Goal: Task Accomplishment & Management: Manage account settings

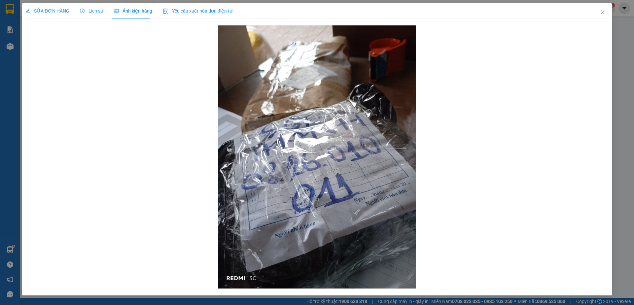
click at [13, 50] on div "SỬA ĐƠN HÀNG Lịch sử [PERSON_NAME] hàng Yêu cầu xuất [PERSON_NAME] điện tử Tota…" at bounding box center [317, 152] width 634 height 305
drag, startPoint x: 604, startPoint y: 15, endPoint x: 582, endPoint y: 16, distance: 22.5
click at [604, 15] on span "Close" at bounding box center [602, 12] width 18 height 18
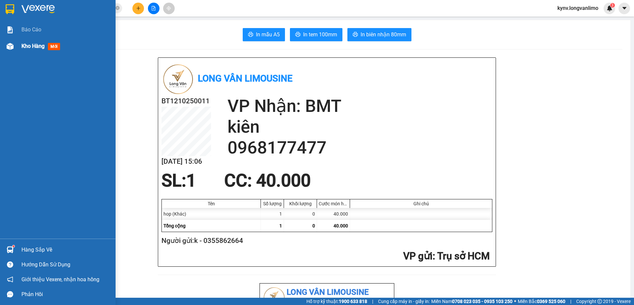
click at [0, 43] on div "Kho hàng mới" at bounding box center [58, 46] width 116 height 17
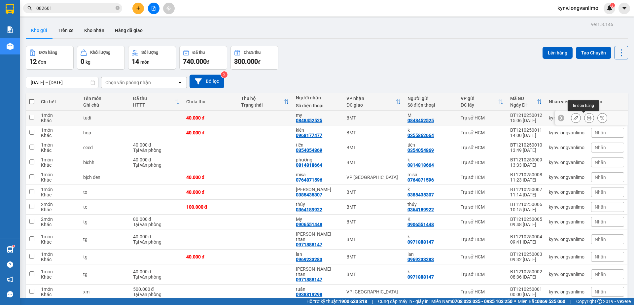
click at [587, 116] on icon at bounding box center [589, 118] width 5 height 5
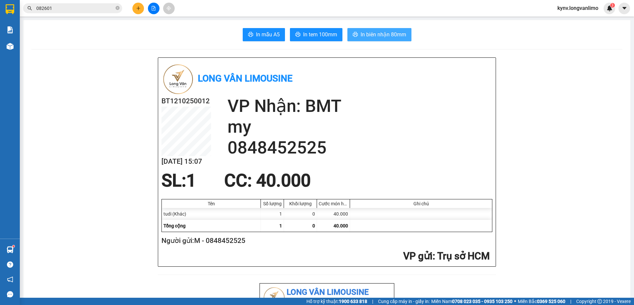
click at [368, 36] on span "In biên nhận 80mm" at bounding box center [384, 34] width 46 height 8
click at [323, 31] on span "In tem 100mm" at bounding box center [320, 34] width 34 height 8
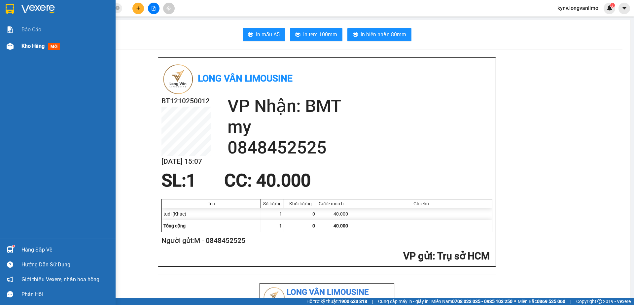
click at [0, 50] on div "Kho hàng mới" at bounding box center [58, 46] width 116 height 17
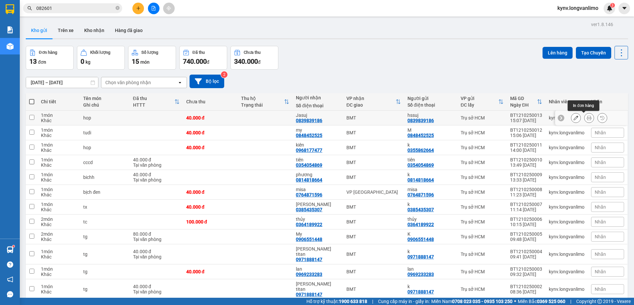
click at [587, 117] on icon at bounding box center [589, 118] width 5 height 5
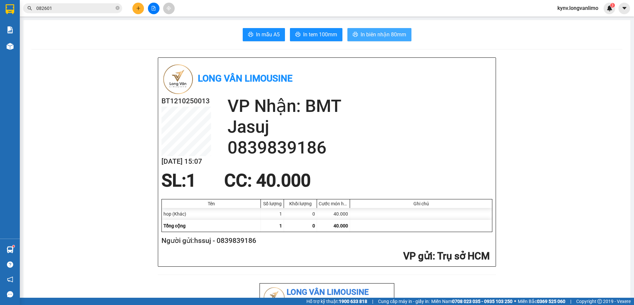
click at [392, 39] on button "In biên nhận 80mm" at bounding box center [379, 34] width 64 height 13
click at [317, 29] on button "In tem 100mm" at bounding box center [316, 34] width 52 height 13
click at [72, 7] on input "082601" at bounding box center [75, 8] width 78 height 7
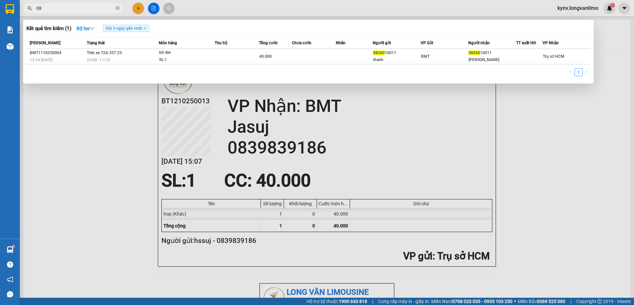
type input "0"
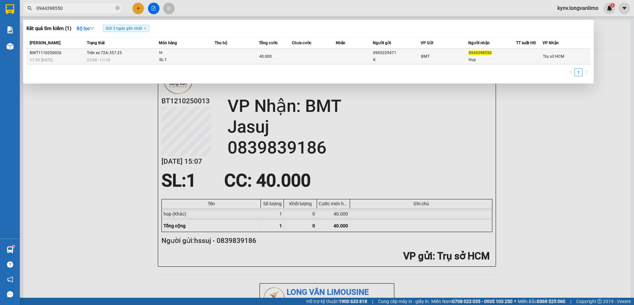
click at [83, 59] on div "17:39 [DATE]" at bounding box center [57, 59] width 55 height 7
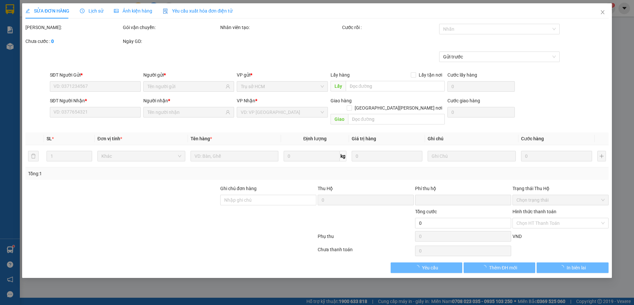
click at [118, 8] on span "Ảnh kiện hàng" at bounding box center [133, 10] width 38 height 5
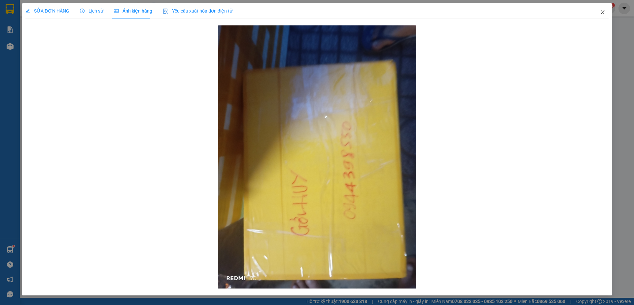
click at [603, 12] on icon "close" at bounding box center [603, 12] width 4 height 4
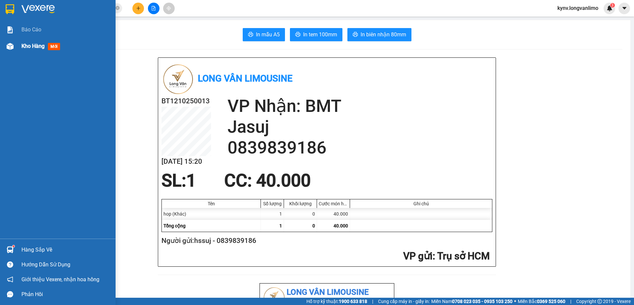
click at [11, 41] on div at bounding box center [10, 47] width 12 height 12
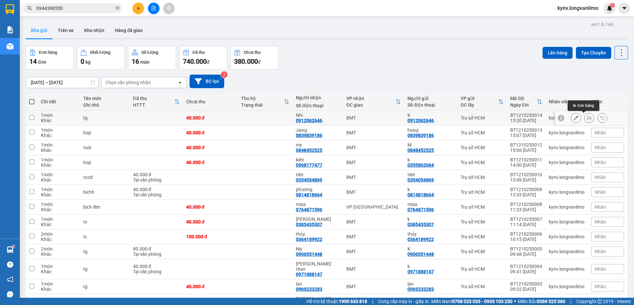
click at [586, 120] on button at bounding box center [588, 118] width 9 height 12
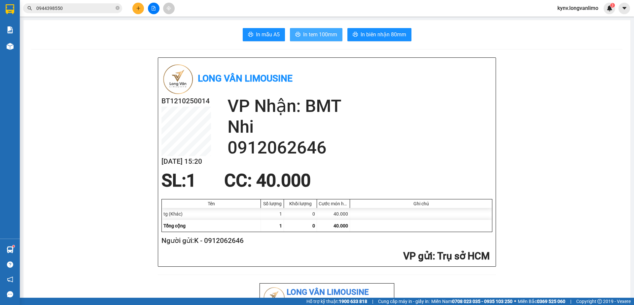
click at [320, 34] on span "In tem 100mm" at bounding box center [320, 34] width 34 height 8
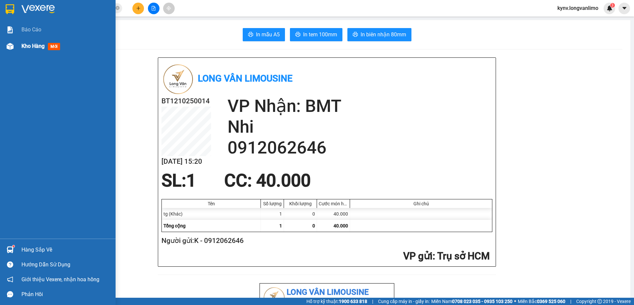
click at [18, 40] on div "Kho hàng mới" at bounding box center [58, 46] width 116 height 17
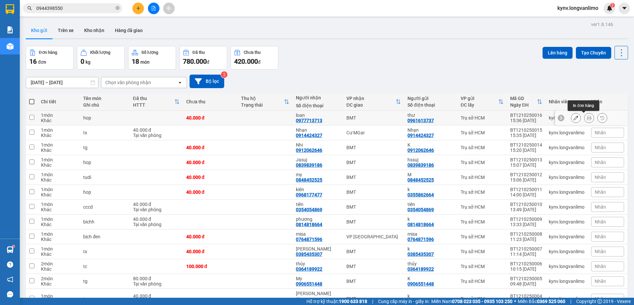
click at [589, 118] on div at bounding box center [589, 118] width 36 height 10
click at [587, 118] on icon at bounding box center [589, 118] width 5 height 5
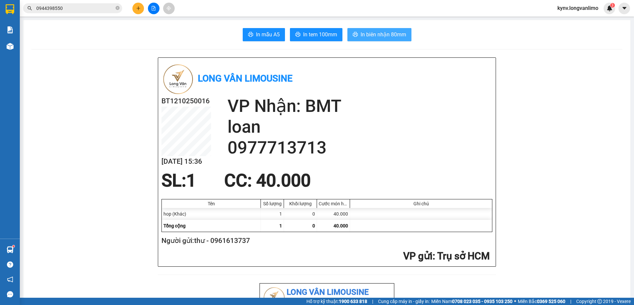
click at [381, 37] on span "In biên nhận 80mm" at bounding box center [384, 34] width 46 height 8
click at [334, 35] on button "In tem 100mm" at bounding box center [316, 34] width 52 height 13
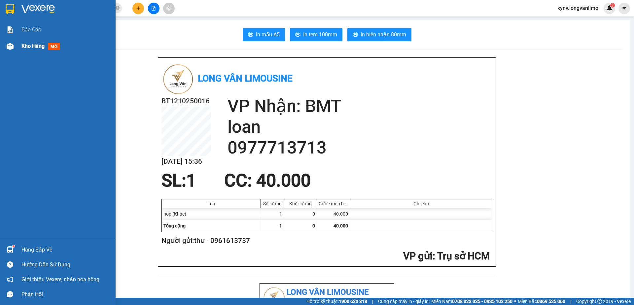
click at [15, 47] on div at bounding box center [10, 47] width 12 height 12
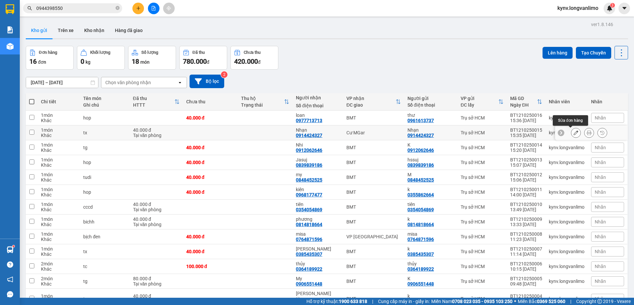
click at [587, 133] on icon at bounding box center [589, 132] width 5 height 5
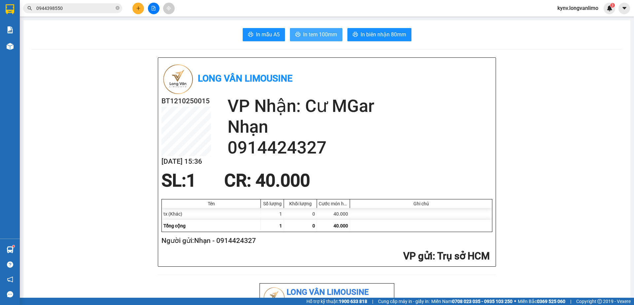
click at [317, 39] on button "In tem 100mm" at bounding box center [316, 34] width 52 height 13
click at [73, 4] on span "0944398550" at bounding box center [72, 8] width 99 height 10
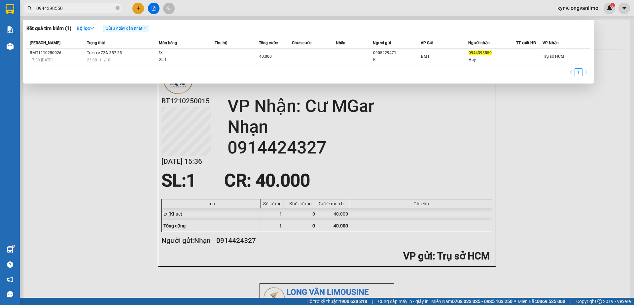
click at [73, 6] on input "0944398550" at bounding box center [75, 8] width 78 height 7
type input "3"
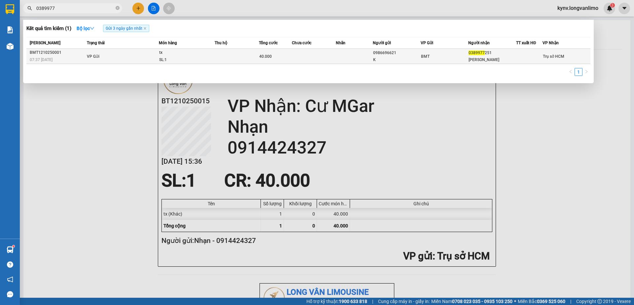
type input "0389977"
click at [242, 59] on td at bounding box center [237, 56] width 44 height 15
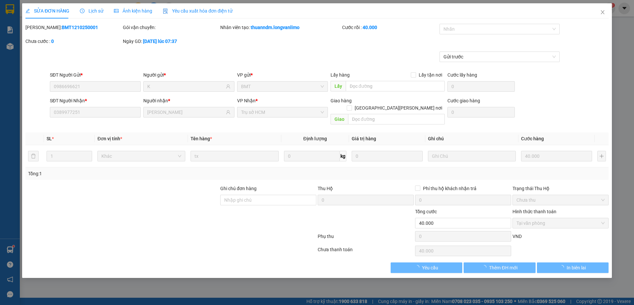
click at [144, 10] on span "Ảnh kiện hàng" at bounding box center [133, 10] width 38 height 5
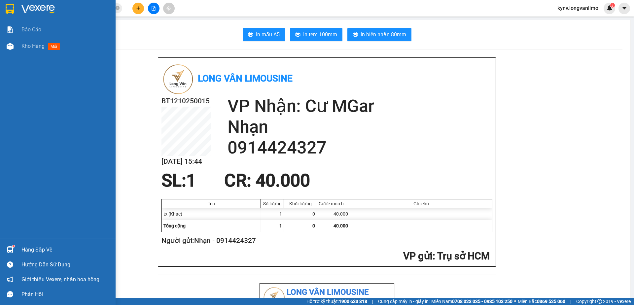
click at [5, 9] on div at bounding box center [10, 9] width 12 height 12
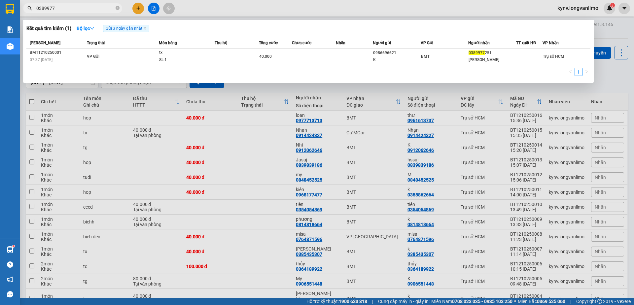
click at [77, 7] on input "0389977" at bounding box center [75, 8] width 78 height 7
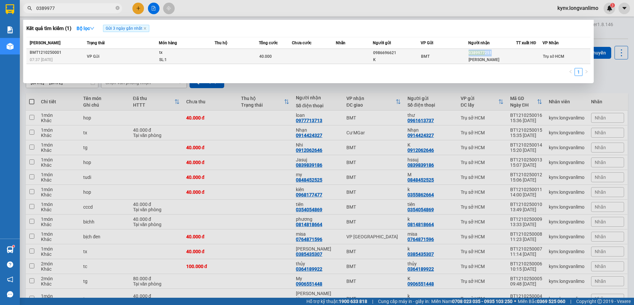
copy div "0389977 251"
drag, startPoint x: 495, startPoint y: 52, endPoint x: 502, endPoint y: 51, distance: 6.7
click at [502, 51] on div "0389977 251" at bounding box center [492, 53] width 47 height 7
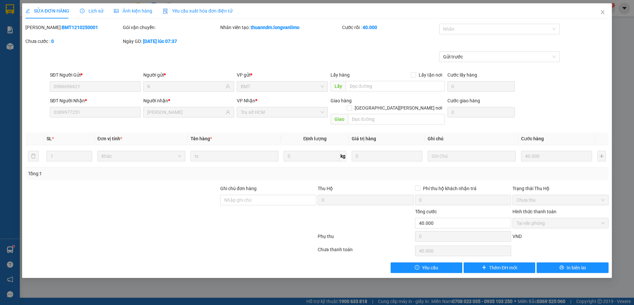
type input "0986696621"
type input "K"
type input "0389977251"
type input "[PERSON_NAME]"
type input "0"
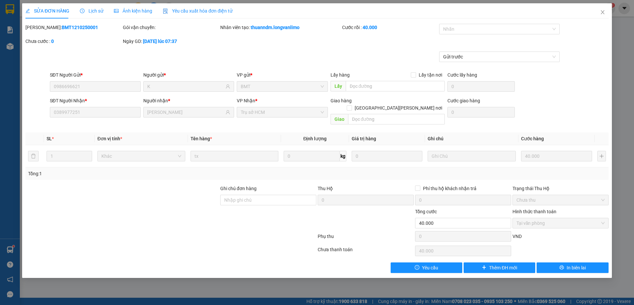
type input "40.000"
click at [602, 13] on icon "close" at bounding box center [603, 12] width 4 height 4
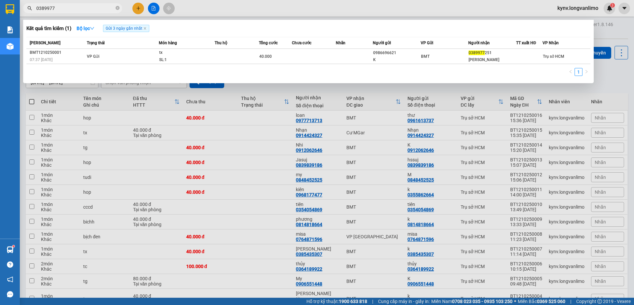
click at [73, 9] on input "0389977" at bounding box center [75, 8] width 78 height 7
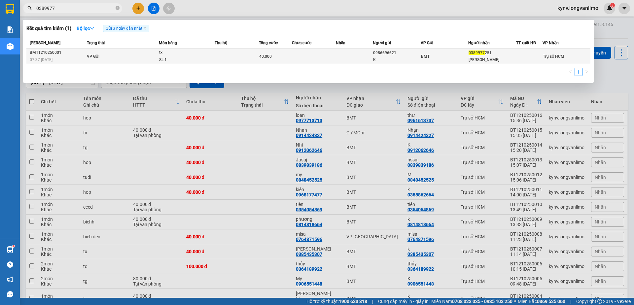
click at [179, 57] on div "SL: 1" at bounding box center [184, 59] width 50 height 7
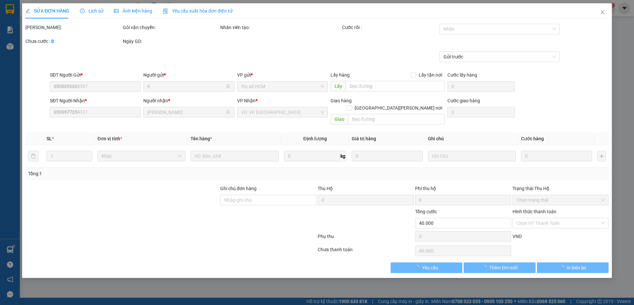
click at [131, 12] on span "Ảnh kiện hàng" at bounding box center [133, 10] width 38 height 5
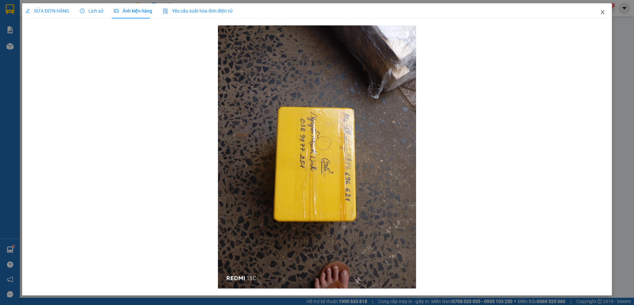
click at [601, 13] on icon "close" at bounding box center [602, 12] width 5 height 5
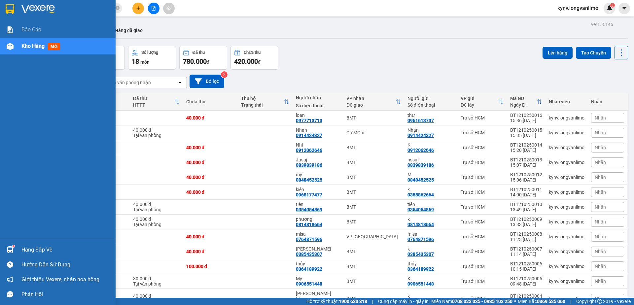
click at [20, 12] on div at bounding box center [58, 10] width 116 height 21
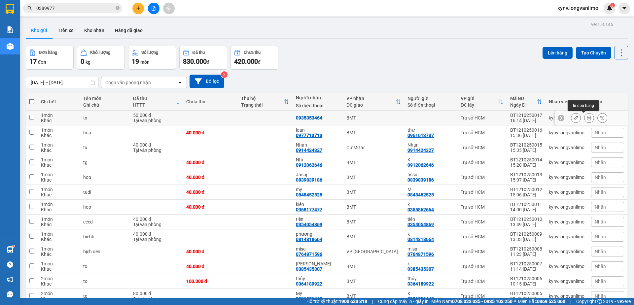
click at [587, 116] on icon at bounding box center [589, 118] width 5 height 5
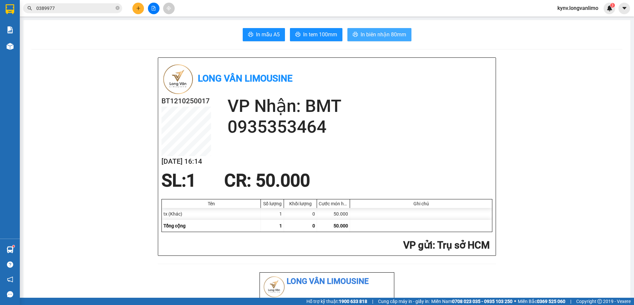
click at [387, 38] on span "In biên nhận 80mm" at bounding box center [384, 34] width 46 height 8
click at [314, 35] on span "In tem 100mm" at bounding box center [320, 34] width 34 height 8
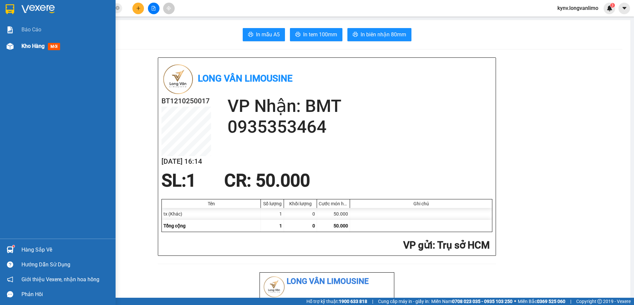
click at [10, 47] on img at bounding box center [10, 46] width 7 height 7
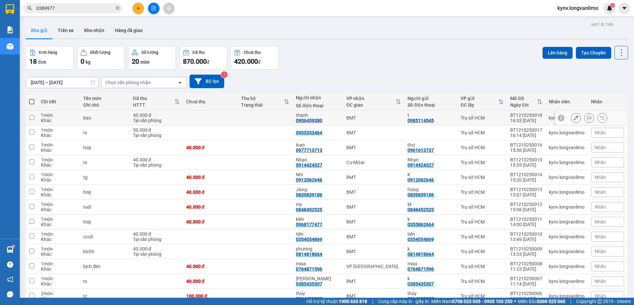
click at [587, 118] on icon at bounding box center [589, 118] width 5 height 5
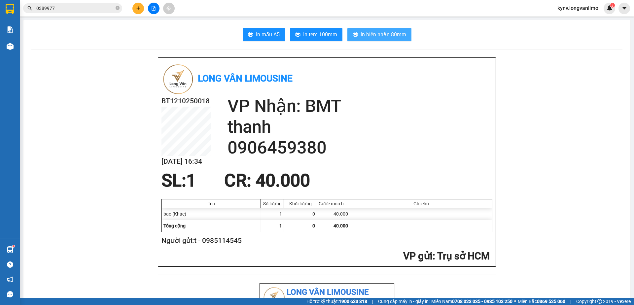
click at [382, 37] on span "In biên nhận 80mm" at bounding box center [384, 34] width 46 height 8
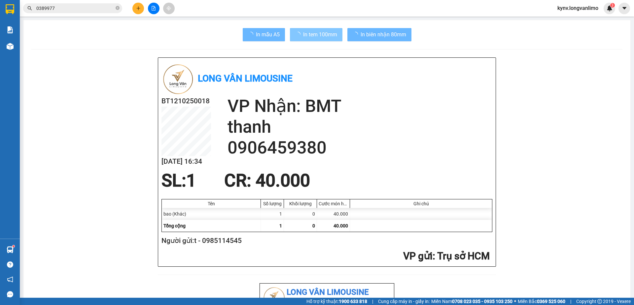
click at [321, 34] on span "In tem 100mm" at bounding box center [320, 34] width 34 height 8
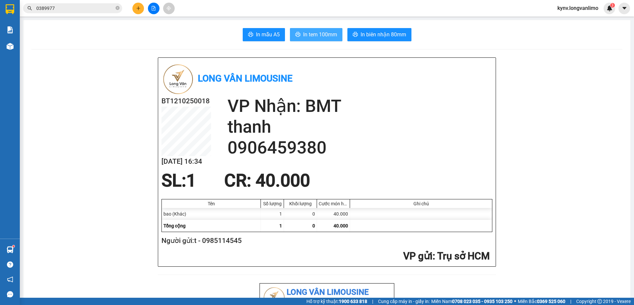
click at [290, 28] on button "In tem 100mm" at bounding box center [316, 34] width 52 height 13
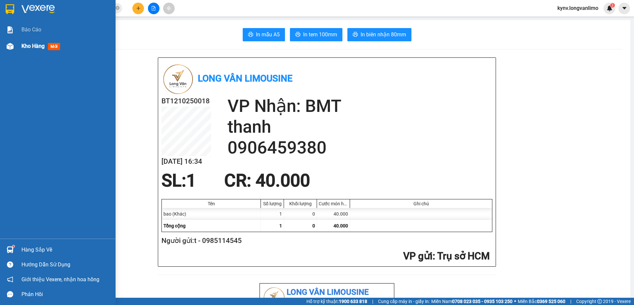
click at [17, 51] on div "Kho hàng mới" at bounding box center [58, 46] width 116 height 17
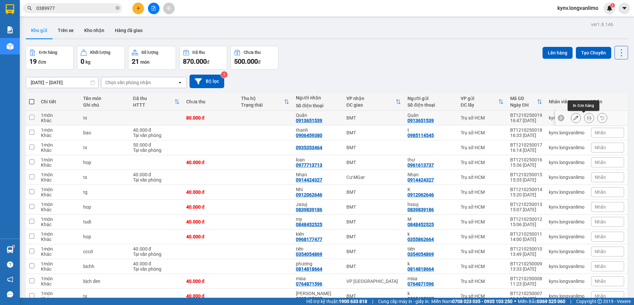
click at [587, 118] on icon at bounding box center [589, 118] width 5 height 5
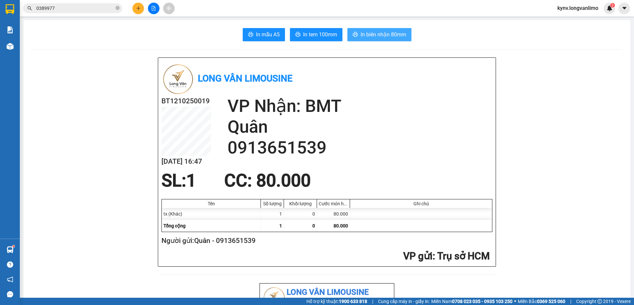
click at [361, 36] on span "In biên nhận 80mm" at bounding box center [384, 34] width 46 height 8
click at [320, 37] on span "In tem 100mm" at bounding box center [320, 34] width 34 height 8
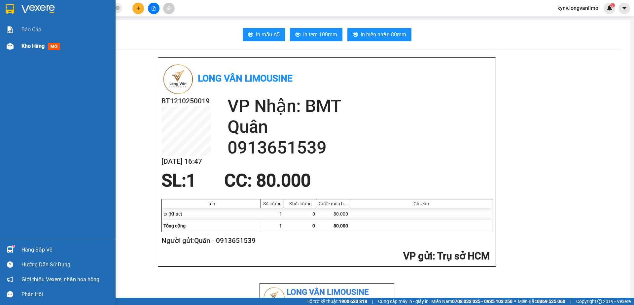
click at [7, 45] on img at bounding box center [10, 46] width 7 height 7
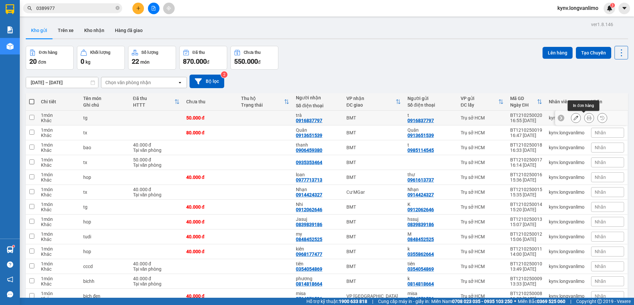
click at [587, 120] on icon at bounding box center [589, 118] width 5 height 5
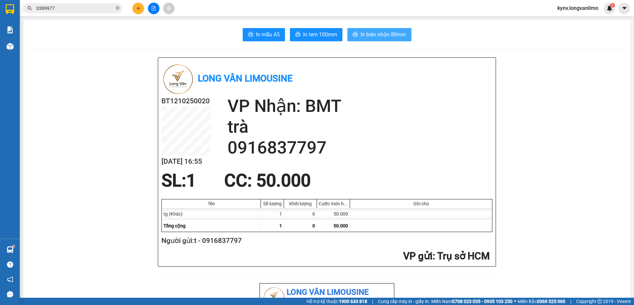
click at [369, 35] on span "In biên nhận 80mm" at bounding box center [384, 34] width 46 height 8
click at [330, 38] on span "In tem 100mm" at bounding box center [320, 34] width 34 height 8
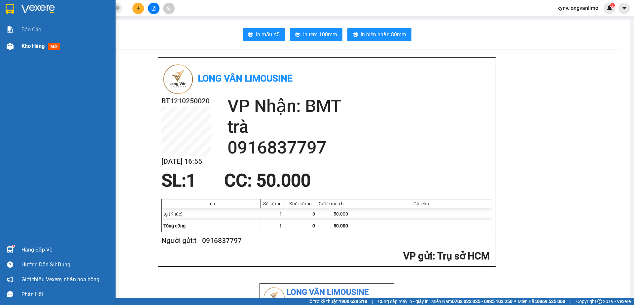
click at [28, 47] on span "Kho hàng" at bounding box center [32, 46] width 23 height 6
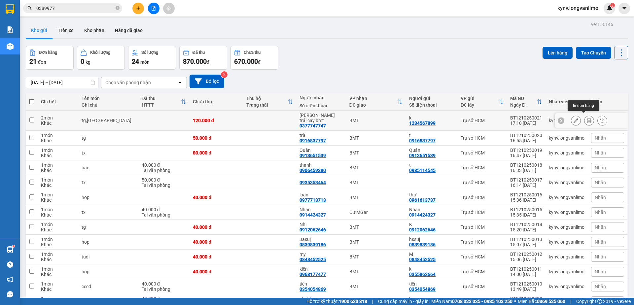
click at [584, 118] on button at bounding box center [588, 121] width 9 height 12
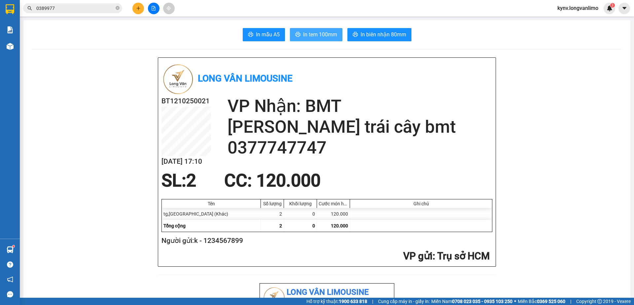
click at [307, 33] on span "In tem 100mm" at bounding box center [320, 34] width 34 height 8
click at [379, 33] on span "In biên nhận 80mm" at bounding box center [384, 34] width 46 height 8
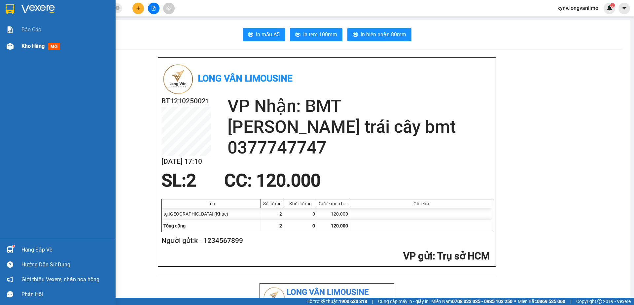
click at [9, 42] on div at bounding box center [10, 47] width 12 height 12
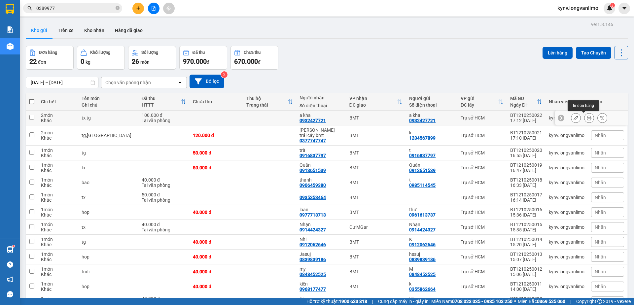
click at [587, 120] on icon at bounding box center [589, 118] width 5 height 5
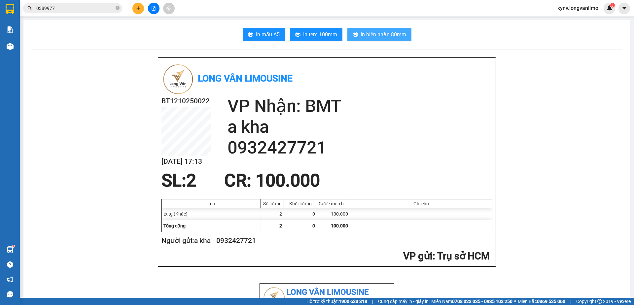
click at [361, 34] on span "In biên nhận 80mm" at bounding box center [384, 34] width 46 height 8
click at [325, 32] on span "In tem 100mm" at bounding box center [320, 34] width 34 height 8
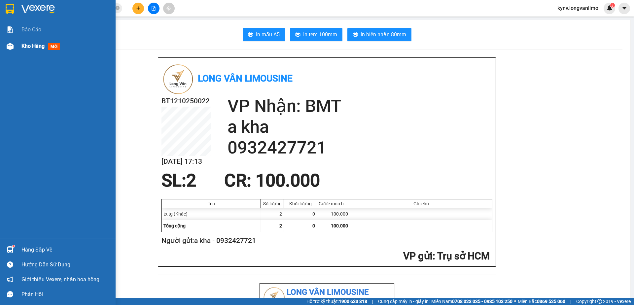
click at [41, 49] on span "Kho hàng" at bounding box center [32, 46] width 23 height 6
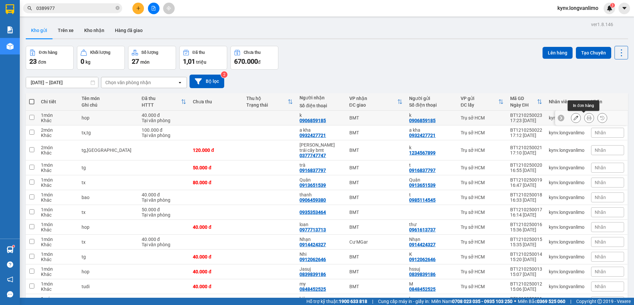
click at [586, 119] on button at bounding box center [588, 118] width 9 height 12
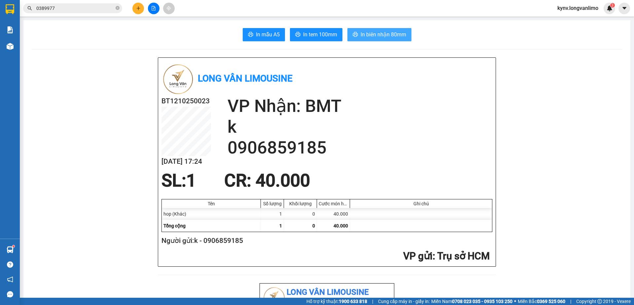
click at [376, 35] on span "In biên nhận 80mm" at bounding box center [384, 34] width 46 height 8
click at [310, 39] on button "In tem 100mm" at bounding box center [316, 34] width 52 height 13
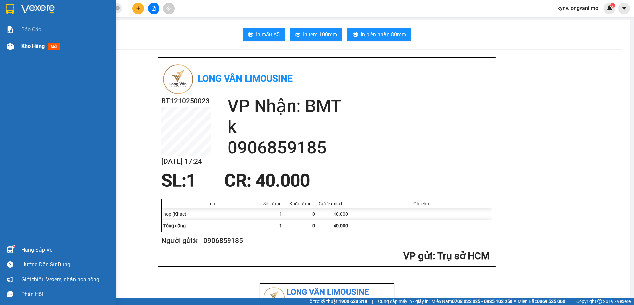
click at [25, 47] on span "Kho hàng" at bounding box center [32, 46] width 23 height 6
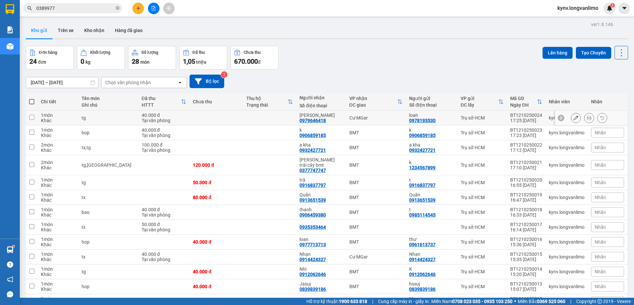
click at [587, 117] on icon at bounding box center [589, 118] width 5 height 5
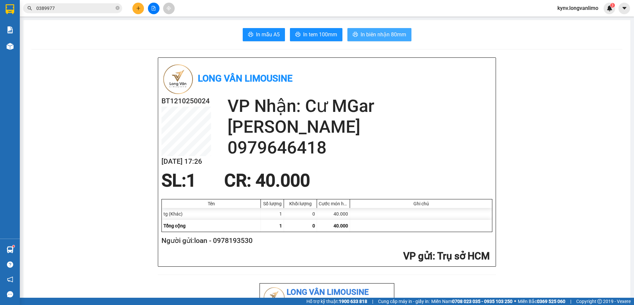
click at [361, 34] on span "In biên nhận 80mm" at bounding box center [384, 34] width 46 height 8
click at [329, 37] on span "In tem 100mm" at bounding box center [320, 34] width 34 height 8
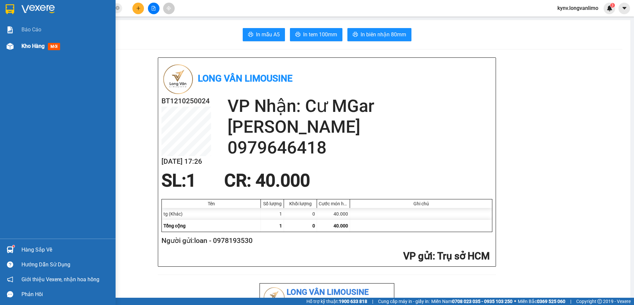
click at [12, 42] on div at bounding box center [10, 47] width 12 height 12
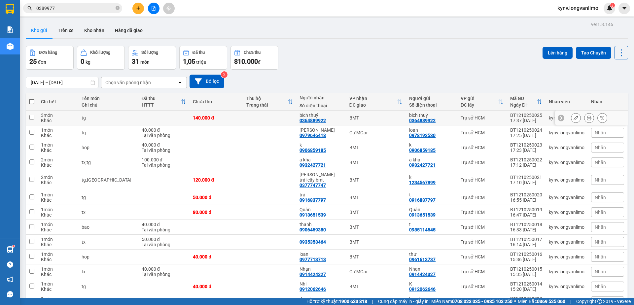
click at [587, 117] on icon at bounding box center [589, 118] width 5 height 5
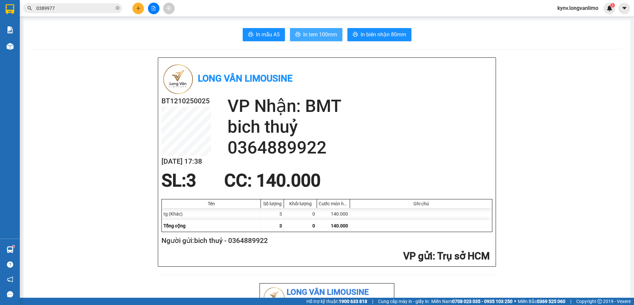
click at [319, 33] on span "In tem 100mm" at bounding box center [320, 34] width 34 height 8
click at [382, 35] on span "In biên nhận 80mm" at bounding box center [384, 34] width 46 height 8
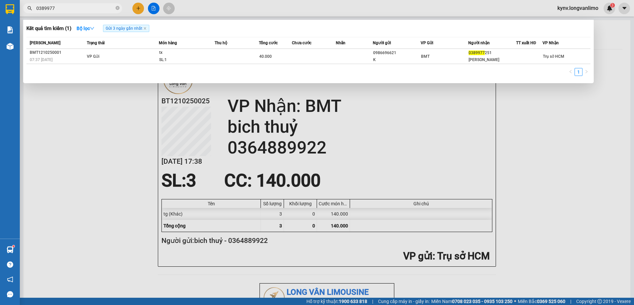
click at [54, 10] on input "0389977" at bounding box center [75, 8] width 78 height 7
type input "0"
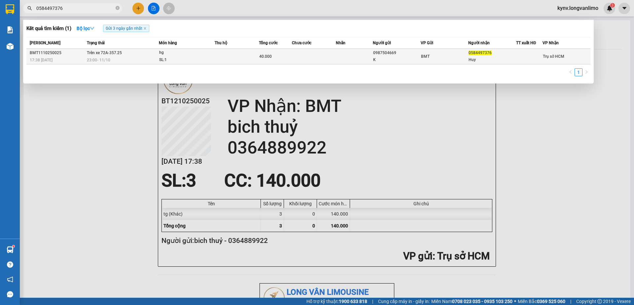
type input "0584497376"
click at [373, 56] on div "K" at bounding box center [396, 59] width 47 height 7
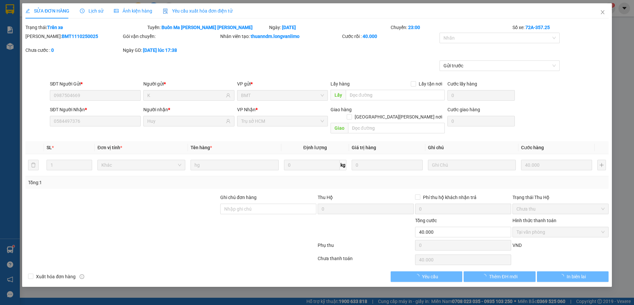
type input "0987504669"
type input "K"
type input "0584497376"
type input "Huy"
type input "0"
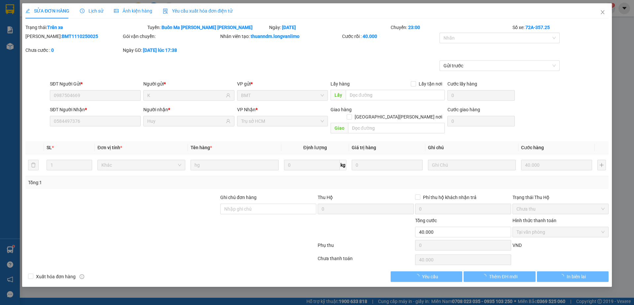
type input "40.000"
click at [144, 7] on div "Ảnh kiện hàng" at bounding box center [133, 10] width 38 height 7
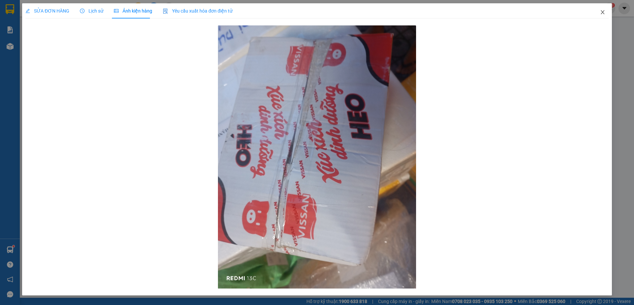
click at [602, 10] on icon "close" at bounding box center [602, 12] width 5 height 5
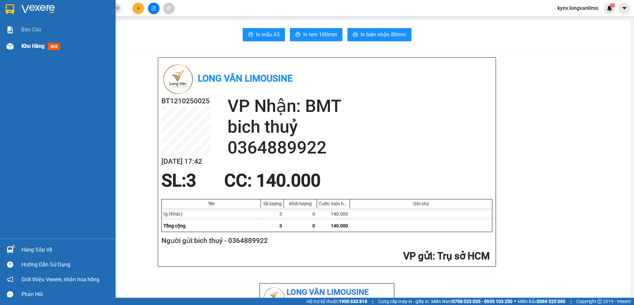
click at [15, 44] on div at bounding box center [10, 47] width 12 height 12
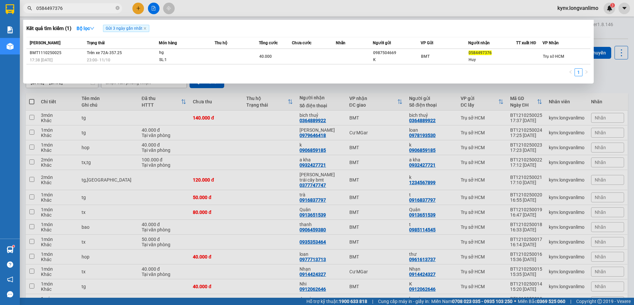
click at [80, 4] on span "0584497376" at bounding box center [72, 8] width 99 height 10
click at [79, 4] on span "0584497376" at bounding box center [72, 8] width 99 height 10
click at [86, 6] on input "0584497376" at bounding box center [75, 8] width 78 height 7
click at [118, 11] on span at bounding box center [118, 8] width 4 height 6
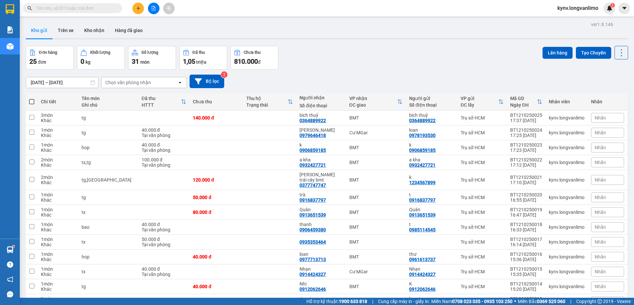
click at [96, 9] on input "text" at bounding box center [75, 8] width 78 height 7
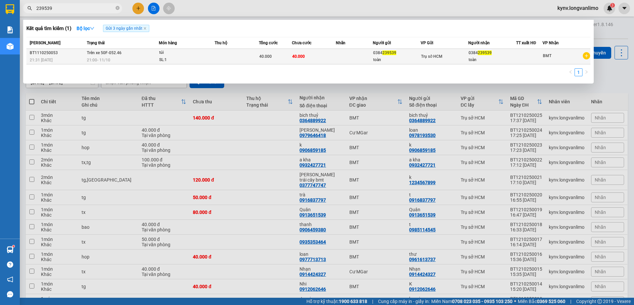
type input "239539"
click at [170, 50] on div "túi" at bounding box center [184, 52] width 50 height 7
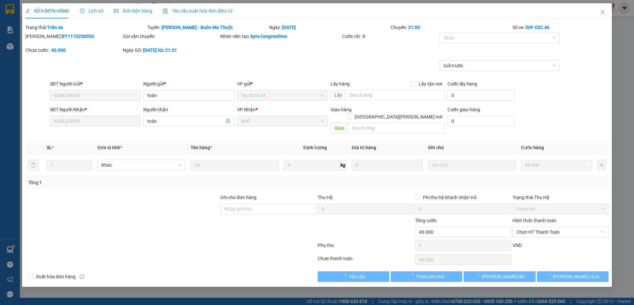
click at [136, 8] on span "Ảnh kiện hàng" at bounding box center [133, 10] width 38 height 5
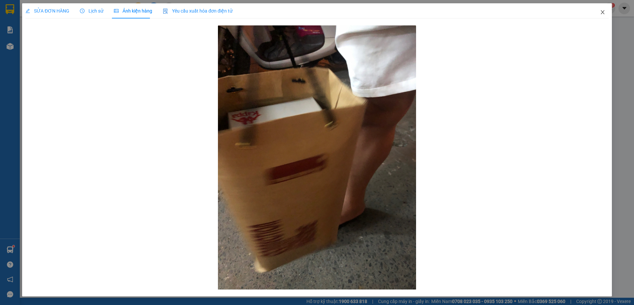
click at [604, 11] on icon "close" at bounding box center [603, 12] width 4 height 4
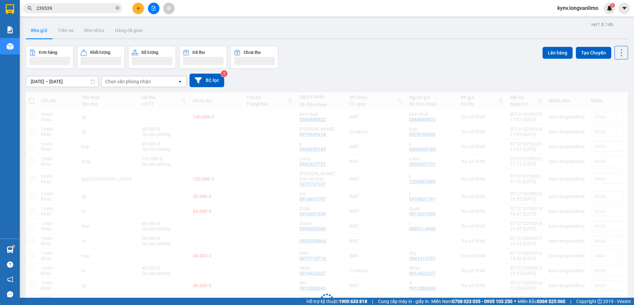
click at [68, 13] on div "Kết quả [PERSON_NAME] ( 1 ) Bộ lọc Gửi 3 ngày gần nhất Mã ĐH Trạng thái Món hàn…" at bounding box center [64, 9] width 129 height 12
click at [63, 9] on input "239539" at bounding box center [75, 8] width 78 height 7
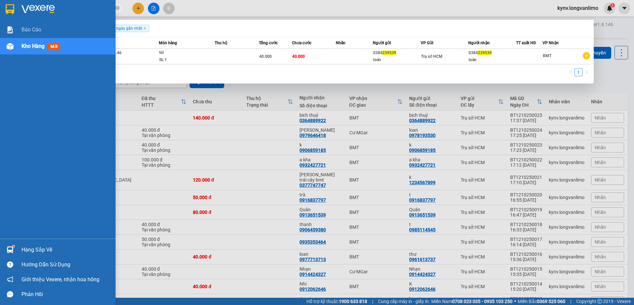
click at [29, 9] on img at bounding box center [37, 9] width 33 height 10
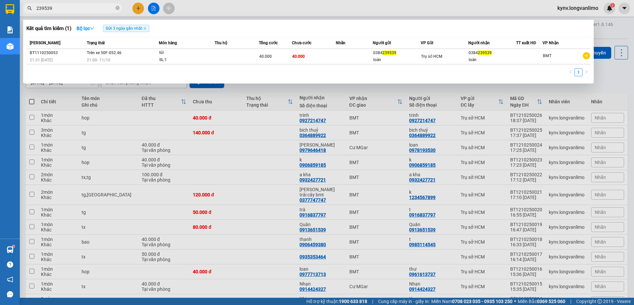
click at [247, 129] on div at bounding box center [317, 152] width 634 height 305
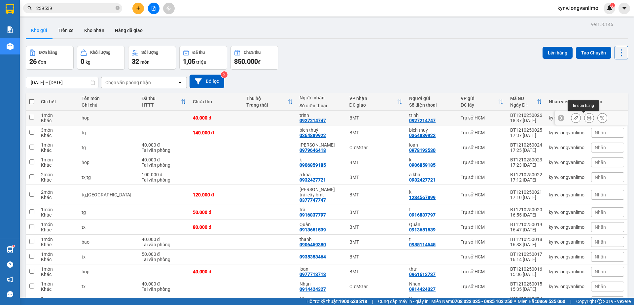
click at [586, 120] on button at bounding box center [588, 118] width 9 height 12
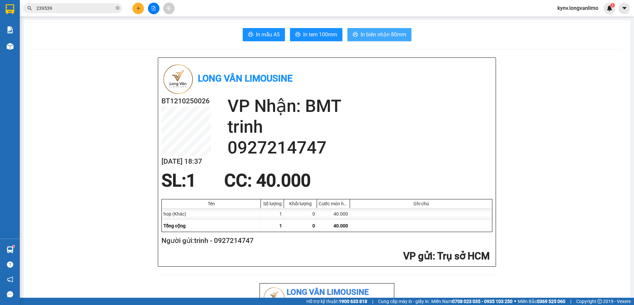
click at [369, 34] on span "In biên nhận 80mm" at bounding box center [384, 34] width 46 height 8
click at [324, 38] on span "In tem 100mm" at bounding box center [320, 34] width 34 height 8
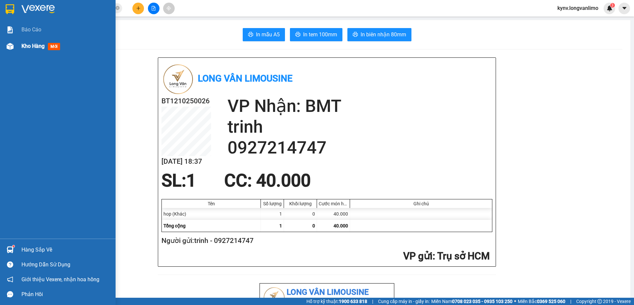
click at [18, 48] on div "Kho hàng mới" at bounding box center [58, 46] width 116 height 17
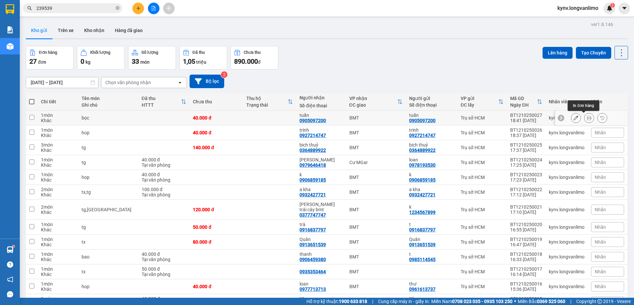
click at [587, 119] on icon at bounding box center [589, 118] width 5 height 5
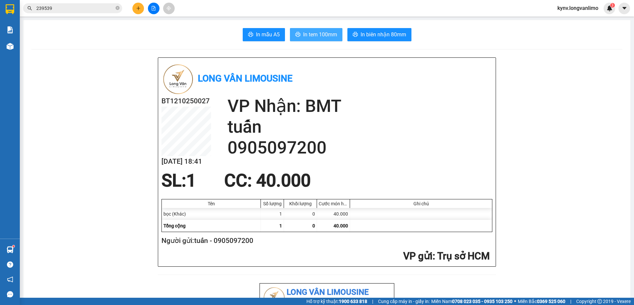
click at [311, 37] on span "In tem 100mm" at bounding box center [320, 34] width 34 height 8
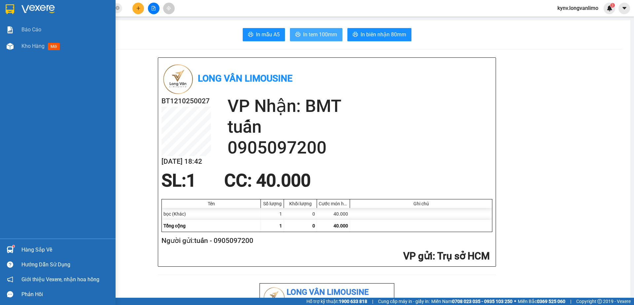
click at [16, 49] on div "Kho hàng mới" at bounding box center [58, 46] width 116 height 17
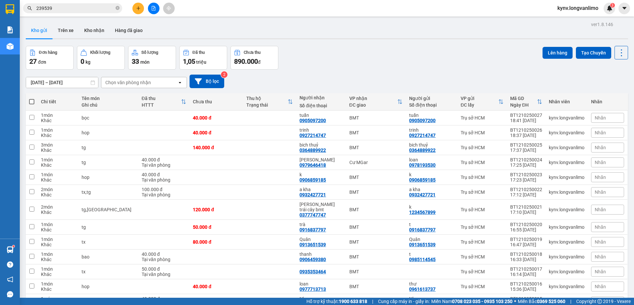
click at [9, 33] on img at bounding box center [10, 29] width 7 height 7
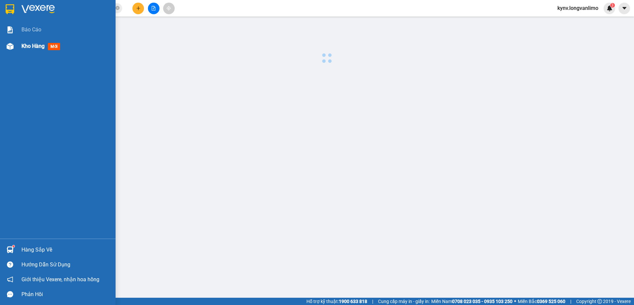
click at [21, 46] on div "Kho hàng mới" at bounding box center [58, 46] width 116 height 17
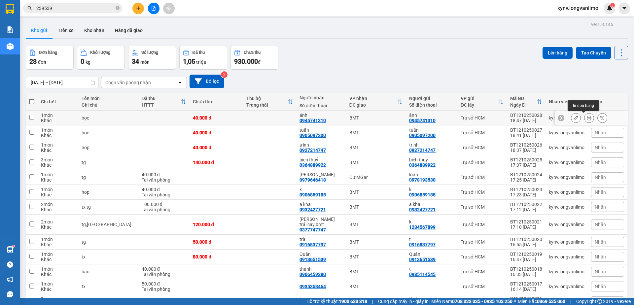
click at [587, 118] on icon at bounding box center [589, 118] width 5 height 5
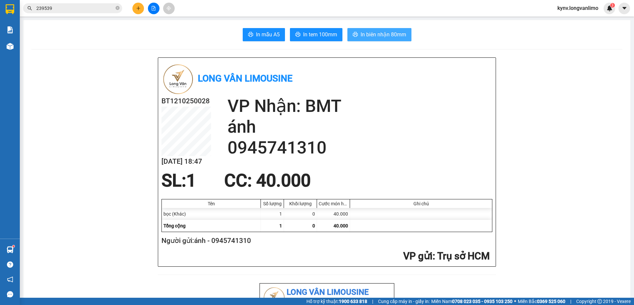
click at [398, 33] on span "In biên nhận 80mm" at bounding box center [384, 34] width 46 height 8
click at [315, 38] on span "In tem 100mm" at bounding box center [320, 34] width 34 height 8
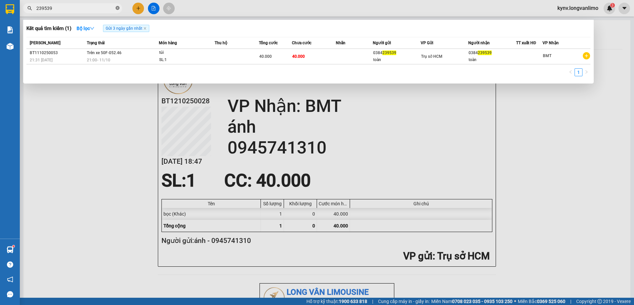
click at [117, 8] on icon "close-circle" at bounding box center [118, 8] width 4 height 4
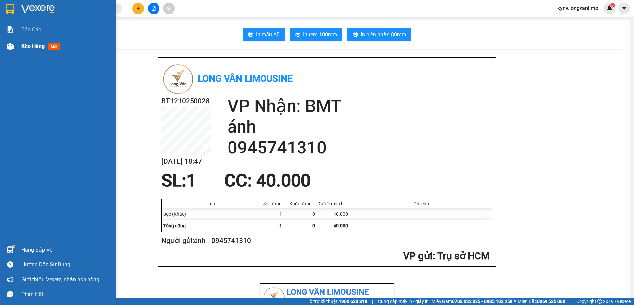
click at [15, 42] on div at bounding box center [10, 47] width 12 height 12
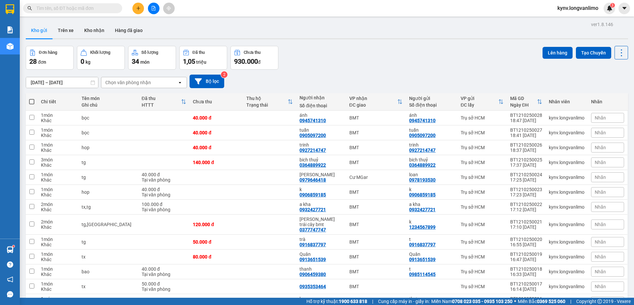
click at [98, 10] on input "text" at bounding box center [75, 8] width 78 height 7
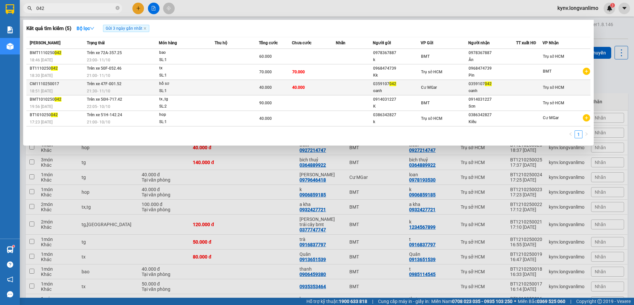
click at [298, 87] on span "40.000" at bounding box center [298, 87] width 13 height 5
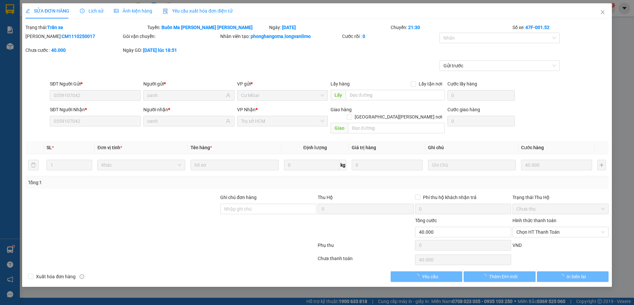
click at [142, 9] on span "Ảnh kiện hàng" at bounding box center [133, 10] width 38 height 5
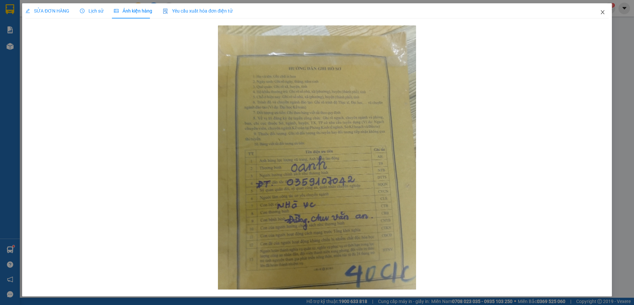
click at [599, 11] on span "Close" at bounding box center [602, 12] width 18 height 18
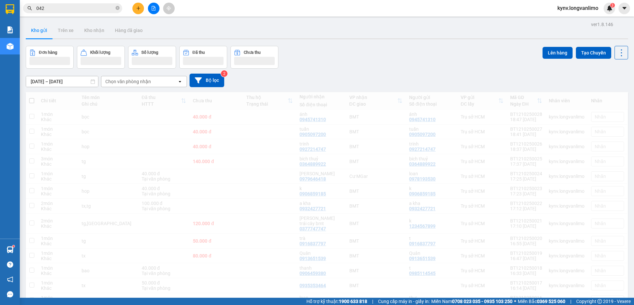
click at [64, 11] on input "042" at bounding box center [75, 8] width 78 height 7
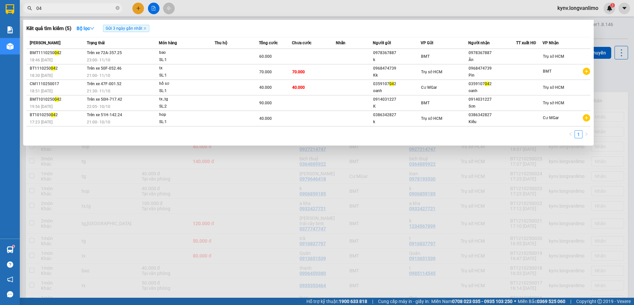
type input "0"
type input "9922"
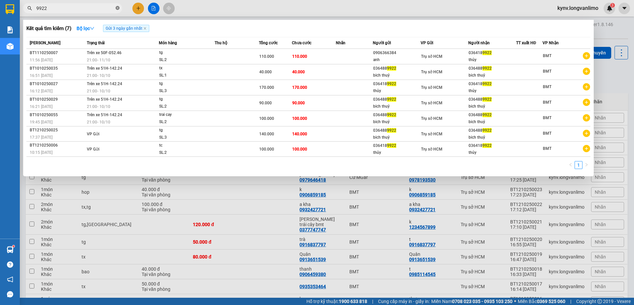
click at [119, 8] on icon "close-circle" at bounding box center [118, 8] width 4 height 4
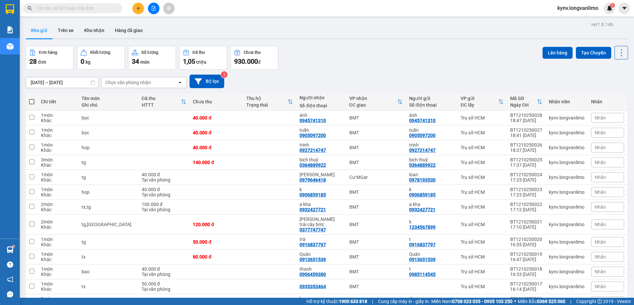
click at [94, 10] on input "text" at bounding box center [75, 8] width 78 height 7
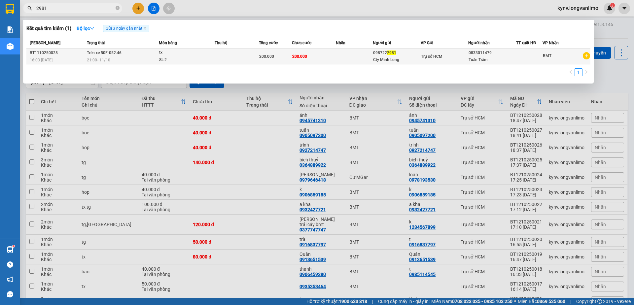
type input "2981"
click at [429, 52] on td "Trụ sở HCM" at bounding box center [445, 57] width 48 height 16
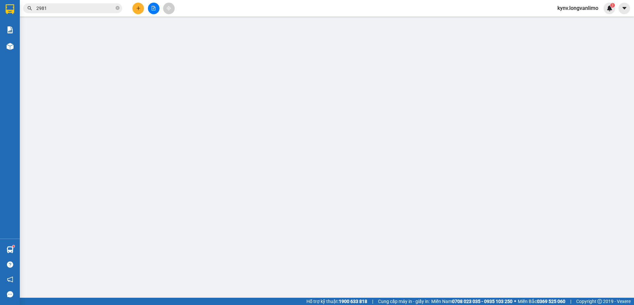
type input "0987222981"
type input "0833011479"
type input "0"
type input "200.000"
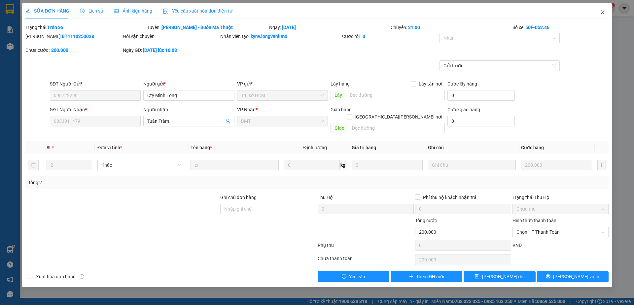
click at [607, 11] on span "Close" at bounding box center [602, 12] width 18 height 18
click at [601, 9] on span "kynv.longvanlimo" at bounding box center [578, 8] width 52 height 8
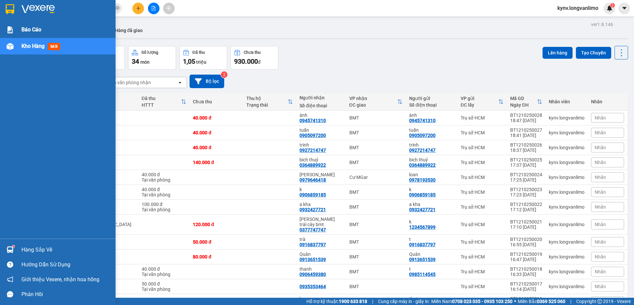
click at [28, 25] on div "Báo cáo Kho hàng mới" at bounding box center [58, 119] width 116 height 239
click at [28, 25] on div "Báo cáo" at bounding box center [65, 29] width 89 height 17
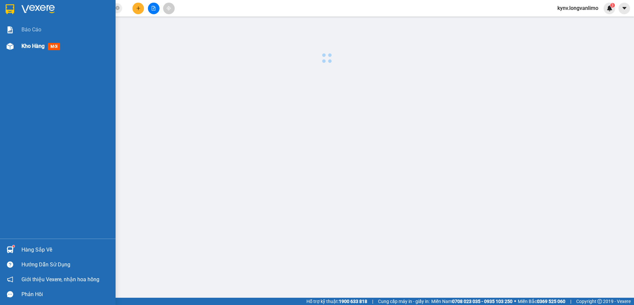
click at [26, 40] on div "Kho hàng mới" at bounding box center [65, 46] width 89 height 17
click at [25, 45] on span "Kho hàng" at bounding box center [32, 46] width 23 height 6
click at [31, 47] on span "Kho hàng" at bounding box center [32, 46] width 23 height 6
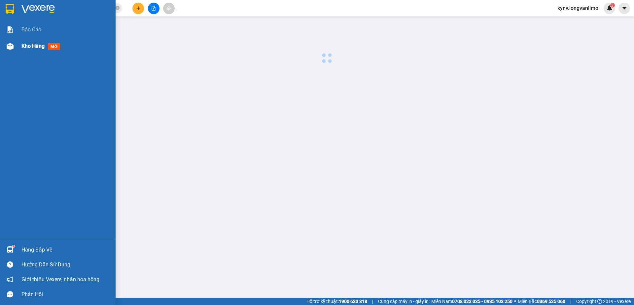
click at [31, 47] on span "Kho hàng" at bounding box center [32, 46] width 23 height 6
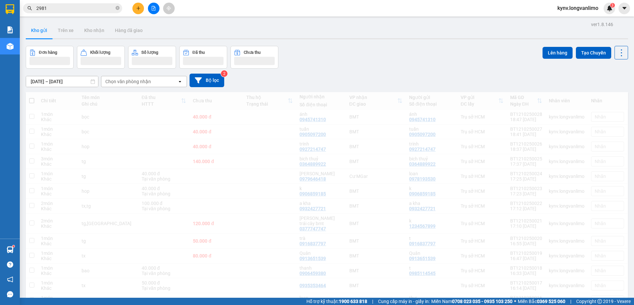
click at [469, 47] on div "Đơn hàng Khối lượng Số lượng Đã thu Chưa thu Lên hàng Tạo Chuyến" at bounding box center [327, 57] width 602 height 23
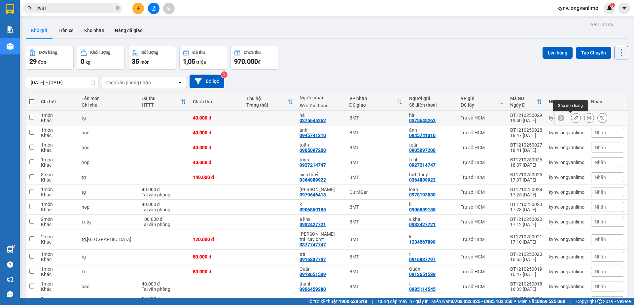
click at [587, 120] on icon at bounding box center [589, 118] width 5 height 5
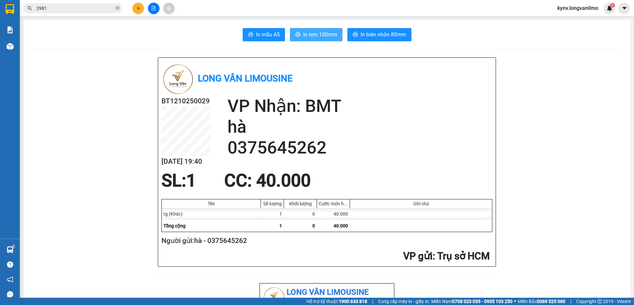
click at [319, 39] on span "In tem 100mm" at bounding box center [320, 34] width 34 height 8
click at [384, 34] on span "In biên nhận 80mm" at bounding box center [384, 34] width 46 height 8
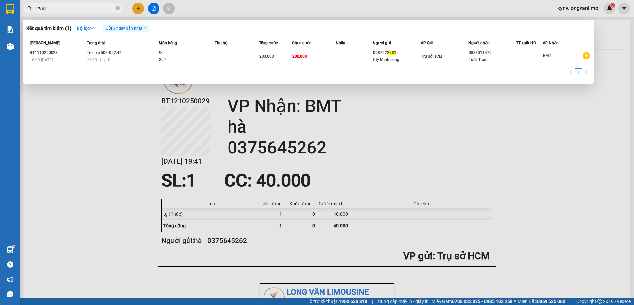
click at [93, 9] on input "2981" at bounding box center [75, 8] width 78 height 7
type input "2"
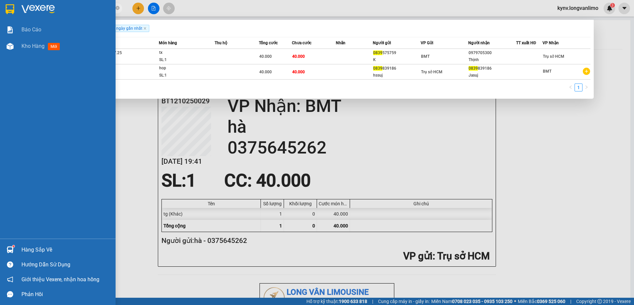
type input "0839"
click at [46, 164] on div "Báo cáo Kho hàng mới" at bounding box center [58, 129] width 116 height 217
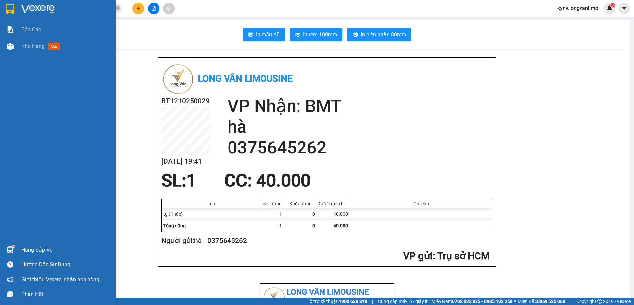
click at [19, 14] on div at bounding box center [58, 10] width 116 height 21
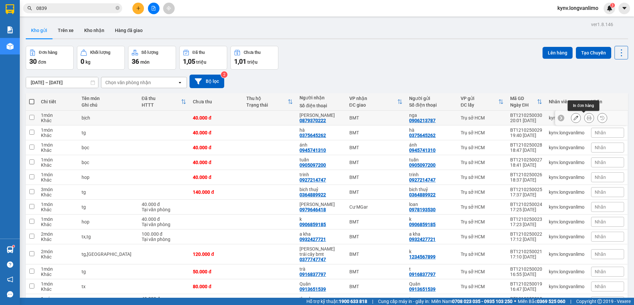
click at [585, 115] on button at bounding box center [588, 118] width 9 height 12
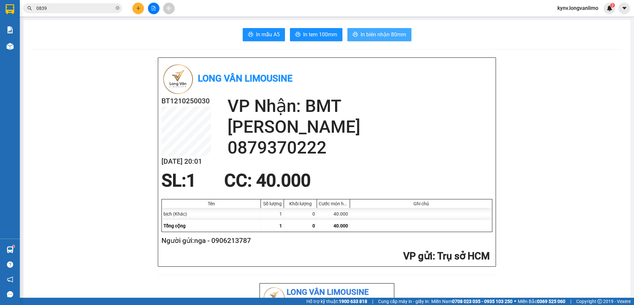
click at [401, 32] on span "In biên nhận 80mm" at bounding box center [384, 34] width 46 height 8
click at [329, 35] on span "In tem 100mm" at bounding box center [320, 34] width 34 height 8
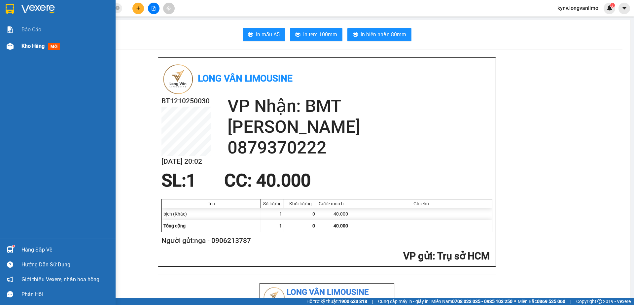
click at [15, 50] on div at bounding box center [10, 47] width 12 height 12
click at [25, 44] on span "Kho hàng" at bounding box center [32, 46] width 23 height 6
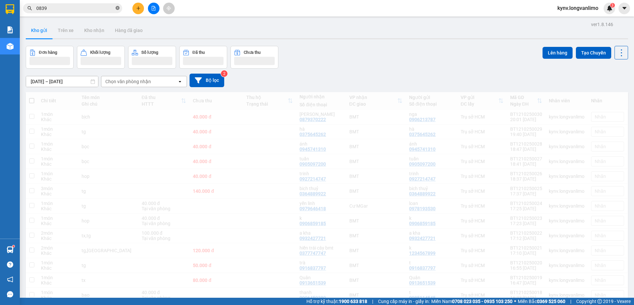
click at [117, 7] on icon "close-circle" at bounding box center [118, 8] width 4 height 4
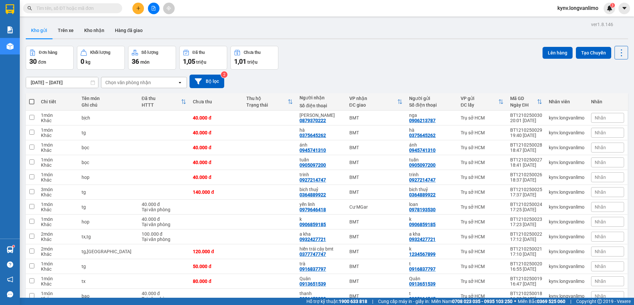
click at [337, 61] on div "Đơn hàng 30 đơn Khối lượng 0 kg Số lượng 36 món Đã thu 1,05 triệu Chưa thu 1,01…" at bounding box center [327, 58] width 602 height 24
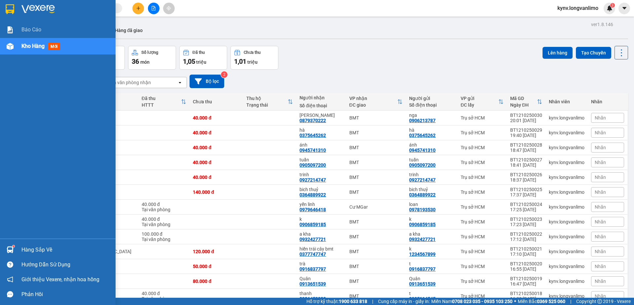
click at [13, 12] on img at bounding box center [10, 9] width 9 height 10
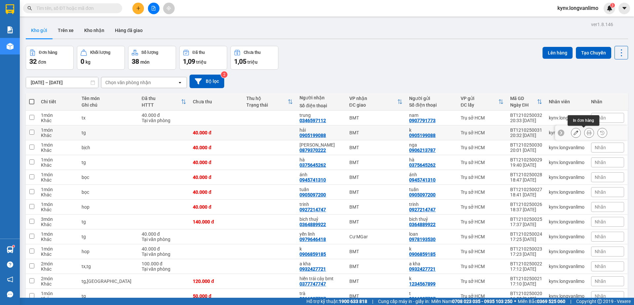
click at [584, 133] on button at bounding box center [588, 133] width 9 height 12
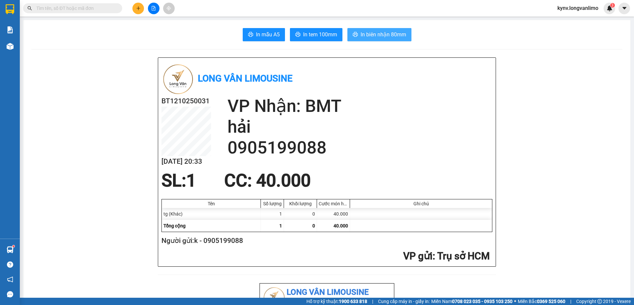
click at [353, 34] on icon "printer" at bounding box center [355, 34] width 5 height 5
click at [318, 36] on span "In tem 100mm" at bounding box center [320, 34] width 34 height 8
click at [10, 43] on img at bounding box center [10, 46] width 7 height 7
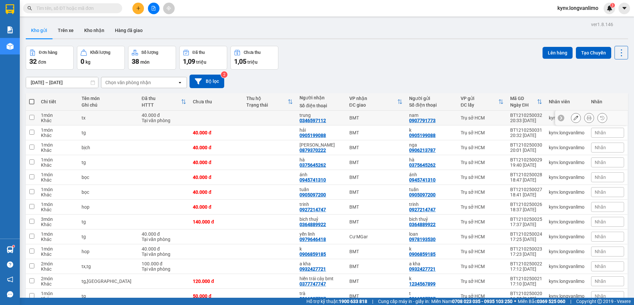
click at [587, 118] on icon at bounding box center [589, 118] width 5 height 5
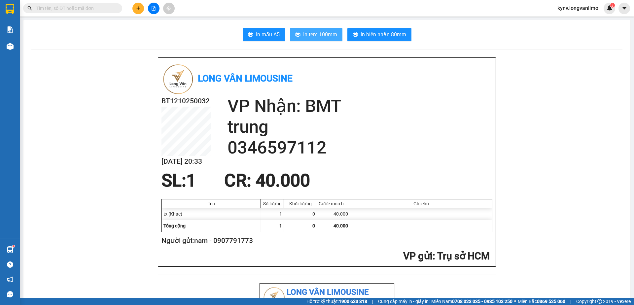
click at [310, 33] on span "In tem 100mm" at bounding box center [320, 34] width 34 height 8
click at [74, 9] on input "text" at bounding box center [75, 8] width 78 height 7
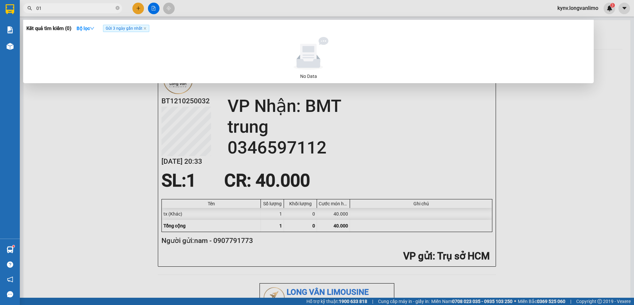
type input "0"
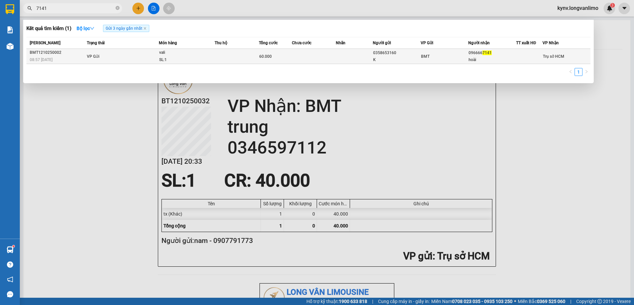
click at [169, 53] on div "vali" at bounding box center [184, 52] width 50 height 7
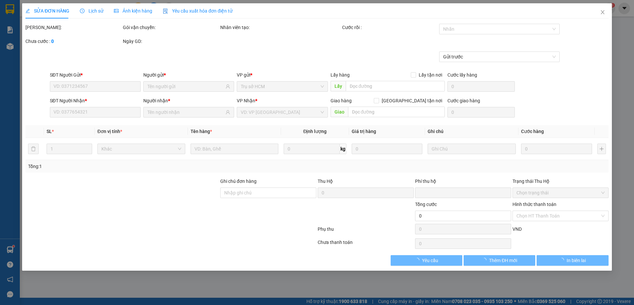
click at [133, 8] on span "Ảnh kiện hàng" at bounding box center [133, 10] width 38 height 5
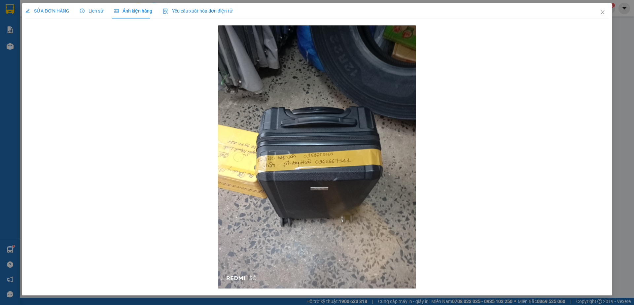
click at [133, 10] on span "Ảnh kiện hàng" at bounding box center [133, 10] width 38 height 5
click at [602, 15] on span "Close" at bounding box center [602, 12] width 18 height 18
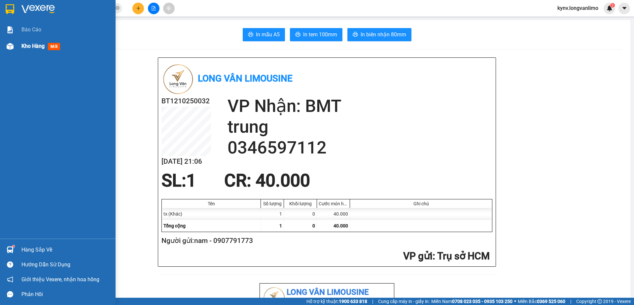
click at [8, 41] on div at bounding box center [10, 47] width 12 height 12
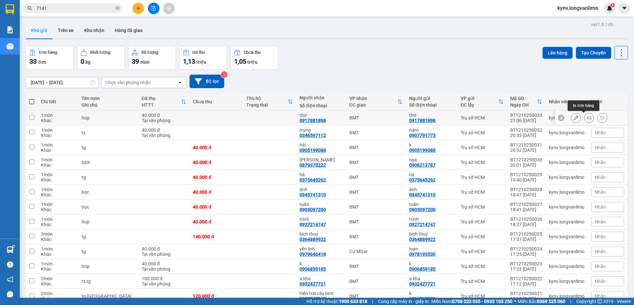
click at [587, 118] on icon at bounding box center [589, 118] width 5 height 5
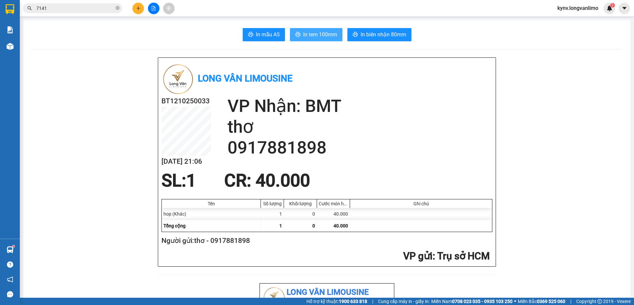
click at [319, 33] on span "In tem 100mm" at bounding box center [320, 34] width 34 height 8
click at [55, 11] on input "7141" at bounding box center [75, 8] width 78 height 7
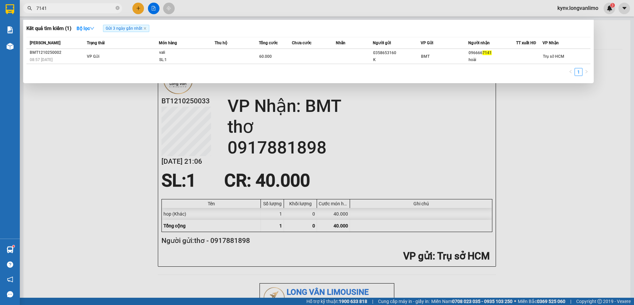
click at [55, 11] on input "7141" at bounding box center [75, 8] width 78 height 7
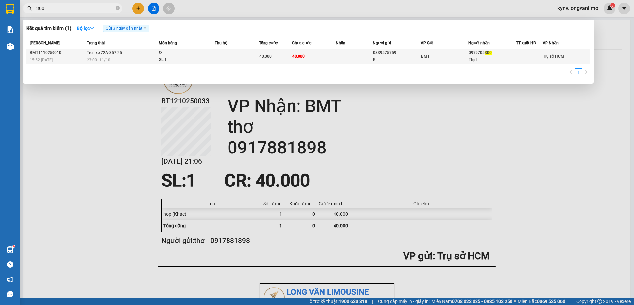
type input "300"
click at [154, 57] on div "23:00 - 11/10" at bounding box center [123, 59] width 72 height 7
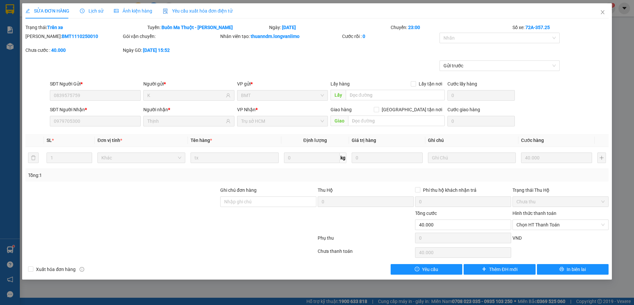
type input "0839575759"
type input "K"
type input "0979705300"
type input "Thịnh"
type input "0"
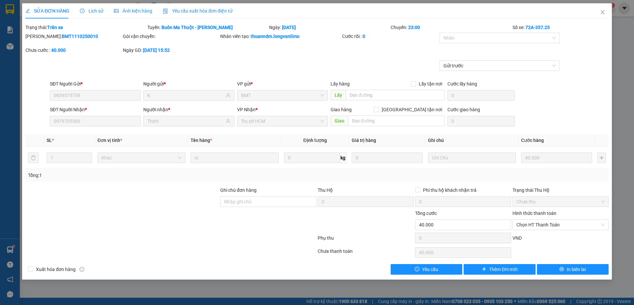
type input "40.000"
click at [128, 15] on div "Ảnh kiện hàng" at bounding box center [133, 10] width 38 height 15
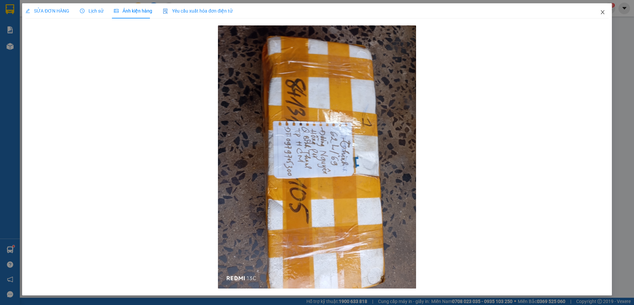
click at [599, 14] on span "Close" at bounding box center [602, 12] width 18 height 18
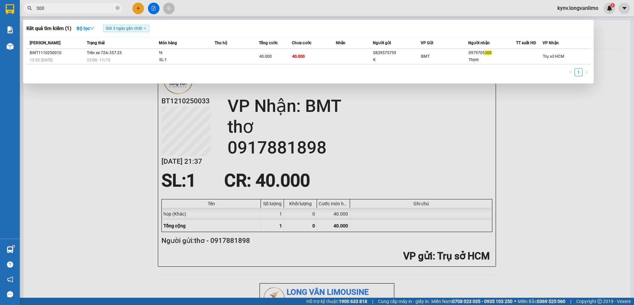
click at [82, 6] on input "300" at bounding box center [75, 8] width 78 height 7
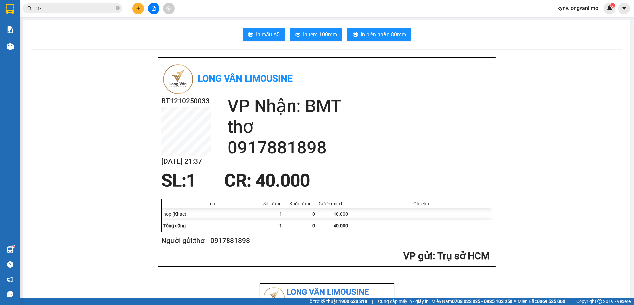
type input "373"
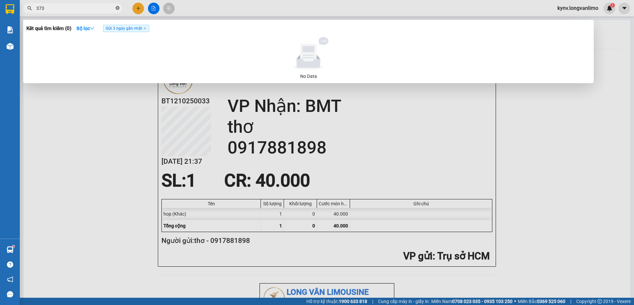
click at [116, 9] on icon "close-circle" at bounding box center [118, 8] width 4 height 4
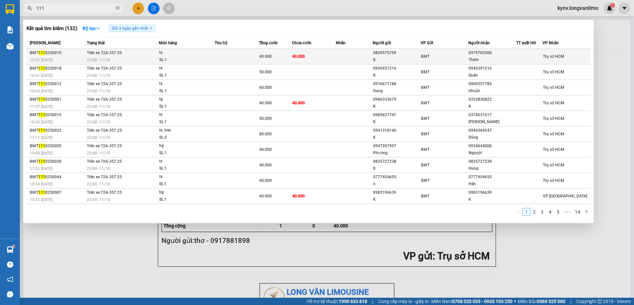
type input "111"
click at [265, 56] on span "40.000" at bounding box center [265, 56] width 13 height 5
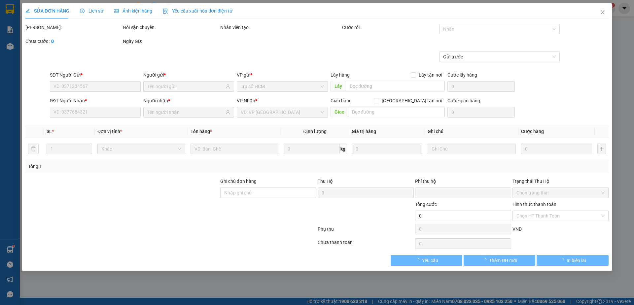
click at [89, 11] on span "Lịch sử" at bounding box center [91, 10] width 23 height 5
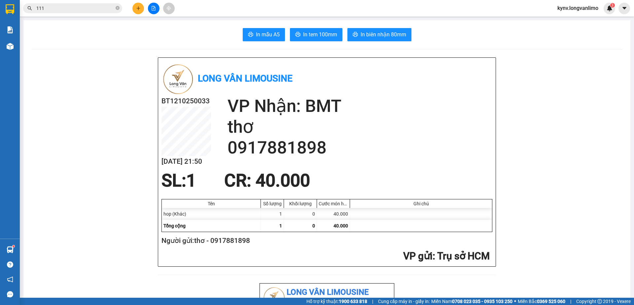
click at [67, 11] on input "111" at bounding box center [75, 8] width 78 height 7
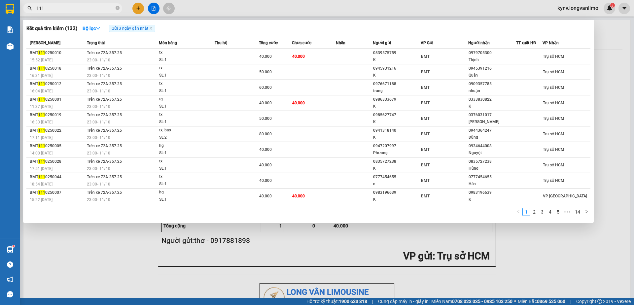
click at [67, 11] on input "111" at bounding box center [75, 8] width 78 height 7
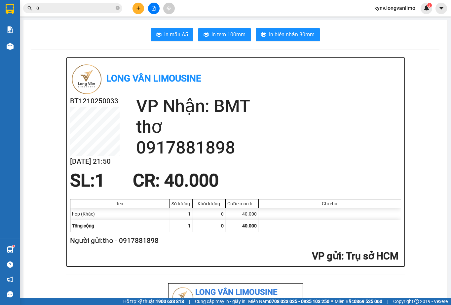
click at [67, 11] on input "0" at bounding box center [75, 8] width 78 height 7
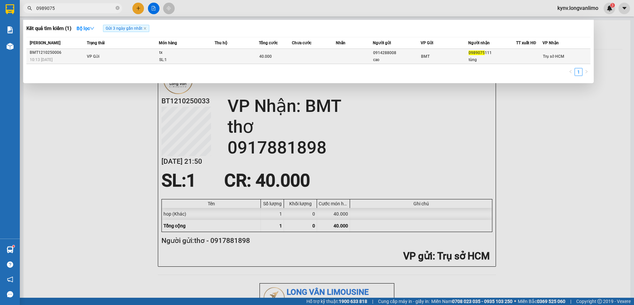
click at [248, 63] on td at bounding box center [237, 56] width 44 height 15
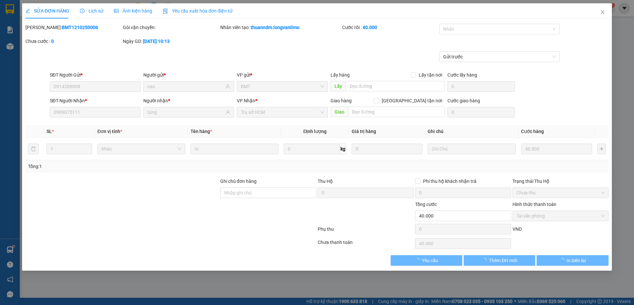
click at [146, 13] on div "Ảnh kiện hàng" at bounding box center [133, 10] width 38 height 15
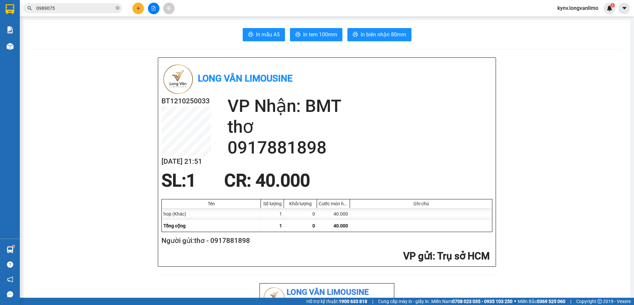
click at [70, 7] on input "0989075" at bounding box center [75, 8] width 78 height 7
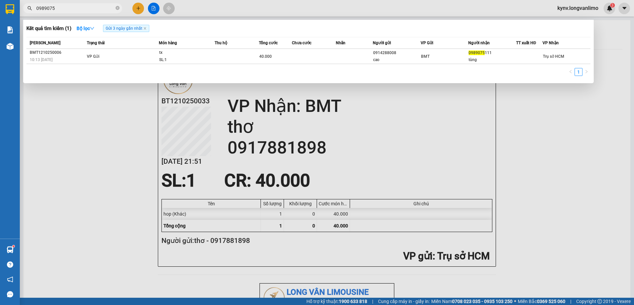
click at [60, 10] on input "0989075" at bounding box center [75, 8] width 78 height 7
type input "373"
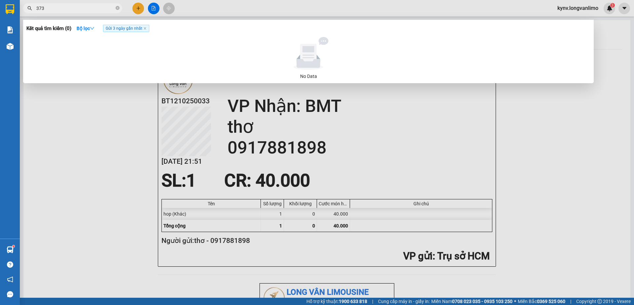
click at [88, 7] on input "373" at bounding box center [75, 8] width 78 height 7
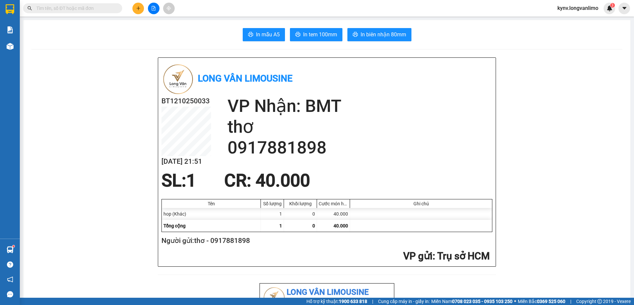
click at [153, 12] on button at bounding box center [154, 9] width 12 height 12
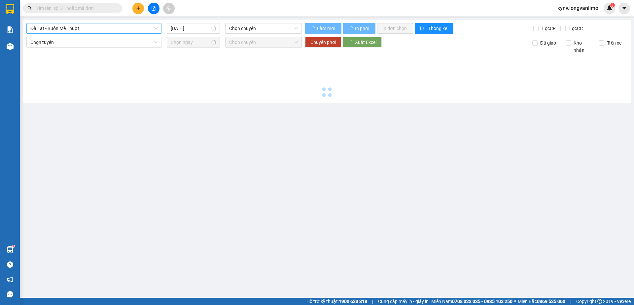
click at [88, 29] on span "Đà Lạt - Buôn Mê Thuột" at bounding box center [93, 28] width 127 height 10
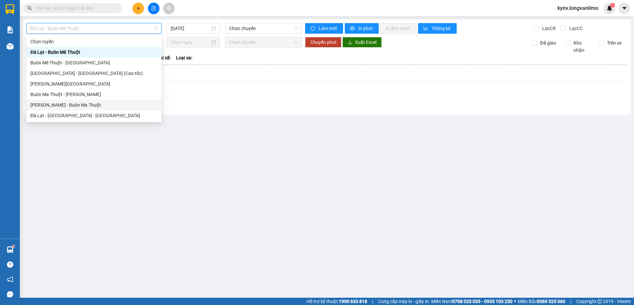
click at [78, 102] on div "[PERSON_NAME] - Buôn Ma Thuột" at bounding box center [93, 104] width 127 height 7
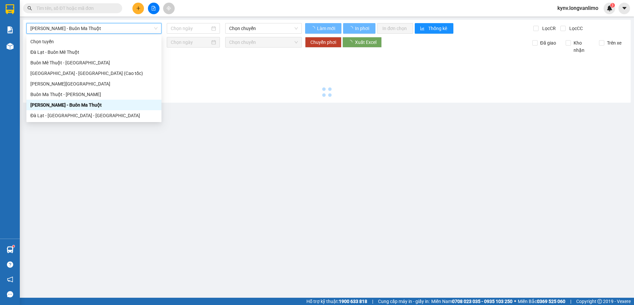
type input "[DATE]"
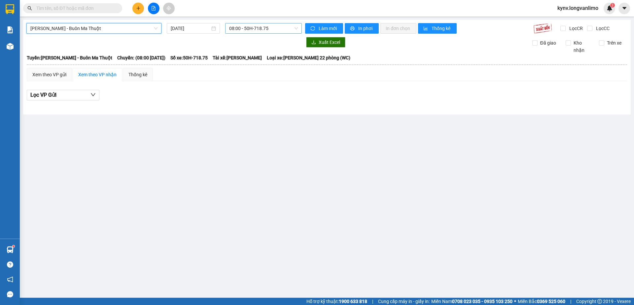
click at [253, 31] on span "08:00 - 50H-718.75" at bounding box center [263, 28] width 69 height 10
click at [310, 93] on div "Lọc VP Gửi" at bounding box center [327, 95] width 600 height 11
click at [75, 8] on input "text" at bounding box center [75, 8] width 78 height 7
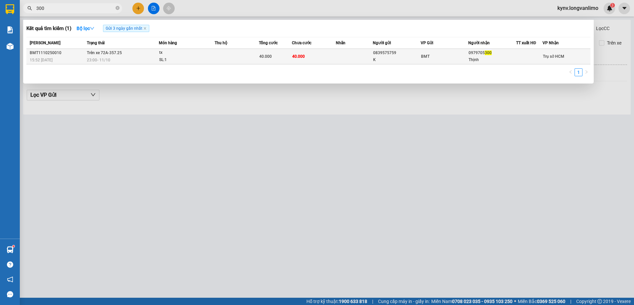
type input "300"
click at [206, 56] on div "tx" at bounding box center [184, 52] width 50 height 7
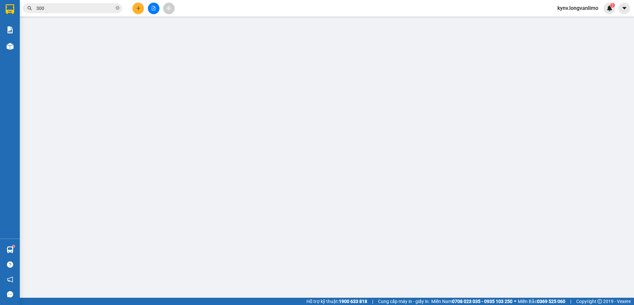
type input "0839575759"
type input "K"
type input "0979705300"
type input "Thịnh"
type input "0"
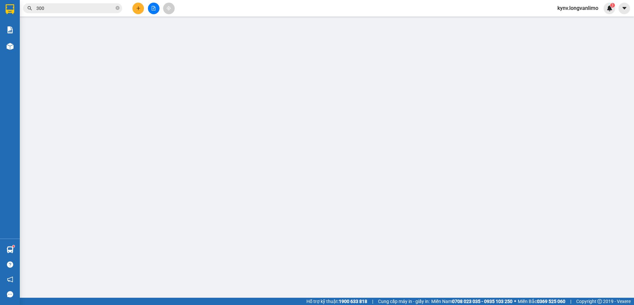
type input "40.000"
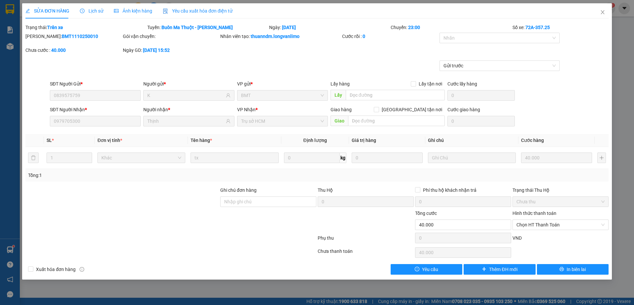
click at [132, 7] on div "Ảnh kiện hàng" at bounding box center [133, 10] width 38 height 7
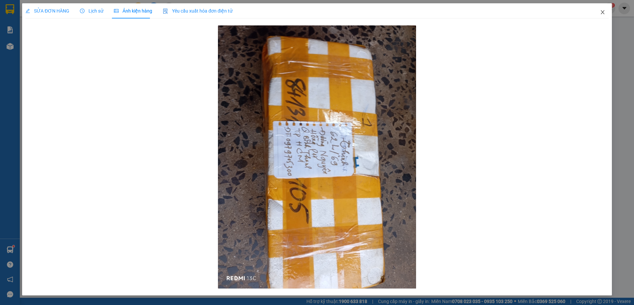
click at [601, 12] on icon "close" at bounding box center [602, 12] width 5 height 5
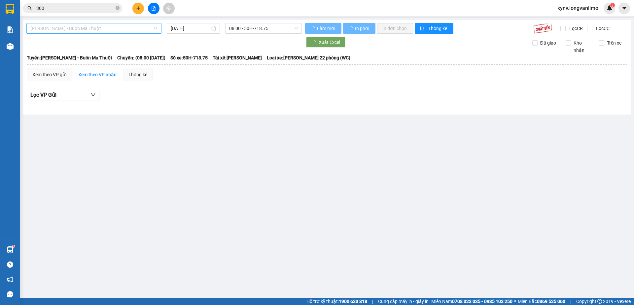
click at [86, 29] on span "[PERSON_NAME] - Buôn Ma Thuột" at bounding box center [93, 28] width 127 height 10
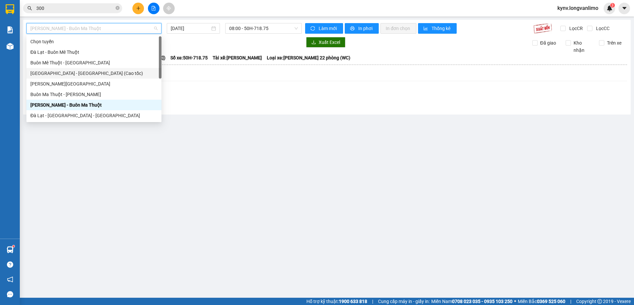
scroll to position [32, 0]
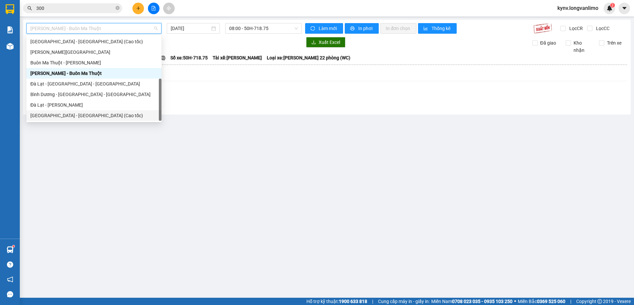
click at [65, 111] on div "Sài Gòn - Nha Trang (Cao tốc)" at bounding box center [93, 115] width 135 height 11
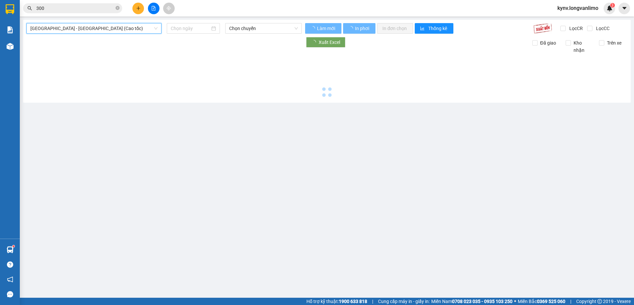
type input "[DATE]"
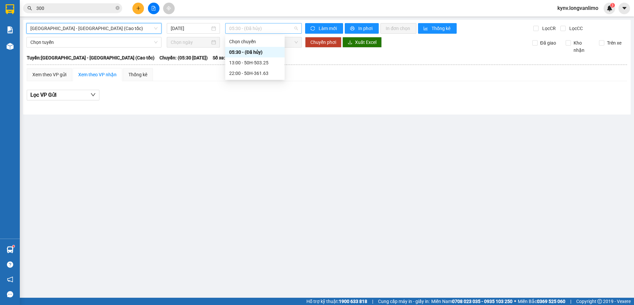
click at [240, 32] on span "05:30 - (Đã hủy)" at bounding box center [263, 28] width 69 height 10
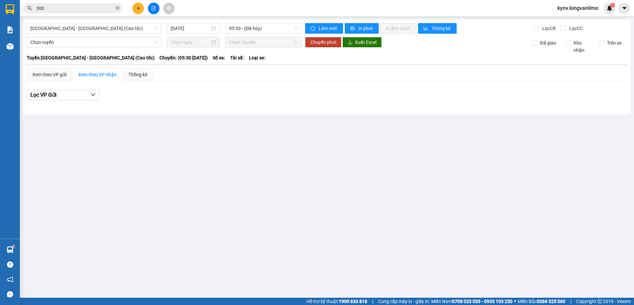
click at [246, 124] on main "Sài Gòn - Nha Trang (Cao tốc) 12/10/2025 05:30 - (Đã hủy) Làm mới In phơi In đơ…" at bounding box center [317, 149] width 634 height 298
click at [63, 33] on span "Sài Gòn - Nha Trang (Cao tốc)" at bounding box center [93, 28] width 127 height 10
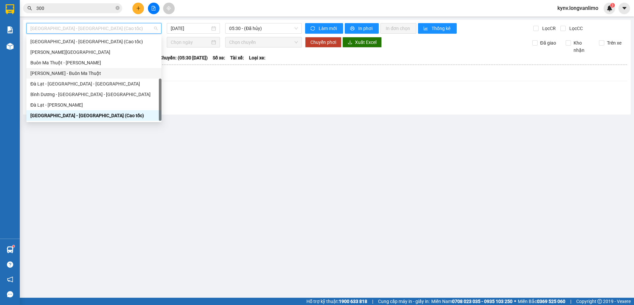
click at [66, 73] on div "[PERSON_NAME] - Buôn Ma Thuột" at bounding box center [93, 73] width 127 height 7
type input "[DATE]"
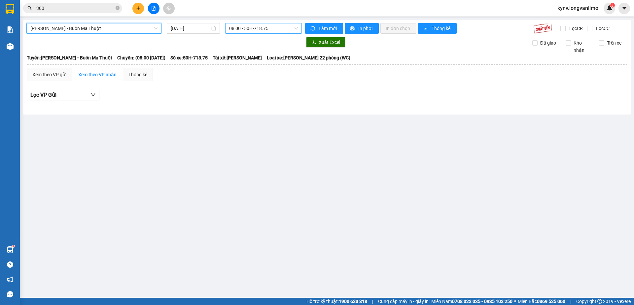
click at [246, 26] on span "08:00 - 50H-718.75" at bounding box center [263, 28] width 69 height 10
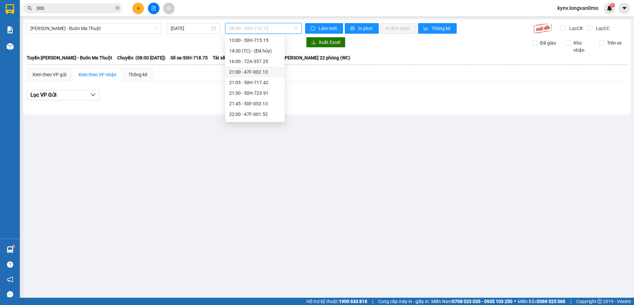
scroll to position [66, 0]
click at [243, 173] on main "Hồ Chí Minh - Buôn Ma Thuột 12/10/2025 08:00 - 50H-718.75 Làm mới In phơi In đơ…" at bounding box center [317, 149] width 634 height 298
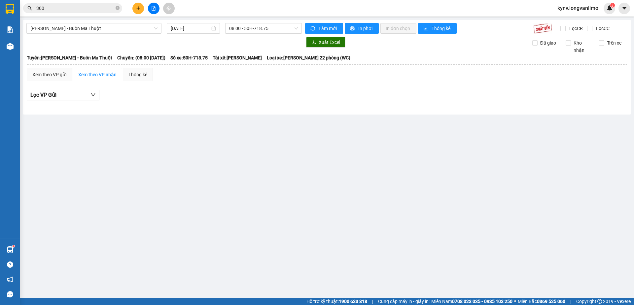
click at [88, 6] on input "300" at bounding box center [75, 8] width 78 height 7
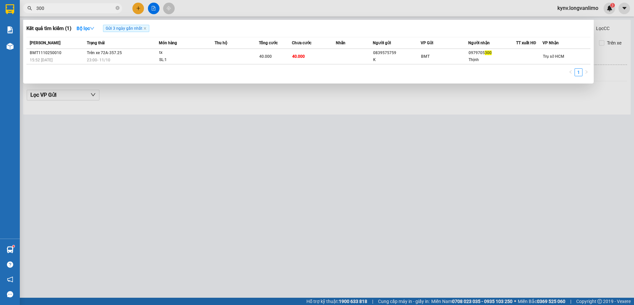
click at [88, 6] on input "300" at bounding box center [75, 8] width 78 height 7
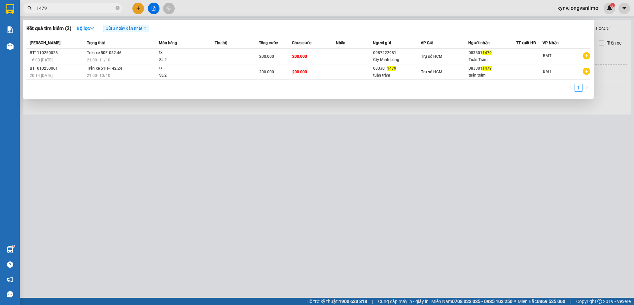
type input "1479"
click at [296, 160] on div at bounding box center [317, 152] width 634 height 305
click at [119, 10] on icon "close-circle" at bounding box center [118, 8] width 4 height 4
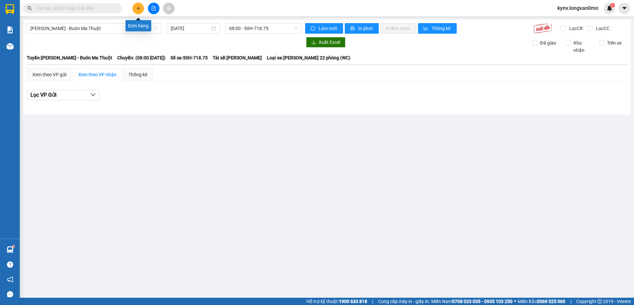
click at [138, 11] on button at bounding box center [138, 9] width 12 height 12
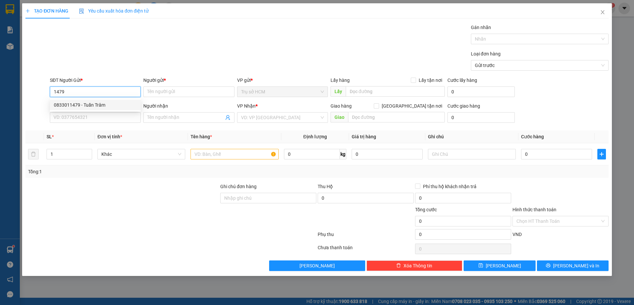
click at [108, 108] on div "0833011479 - Tuấn Trâm" at bounding box center [95, 104] width 83 height 7
type input "0833011479"
type input "Tuấn Trâm"
type input "0833011479"
type input "Tuấn Trâm"
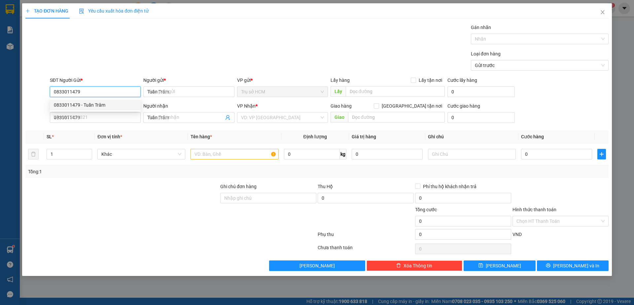
type input "200.000"
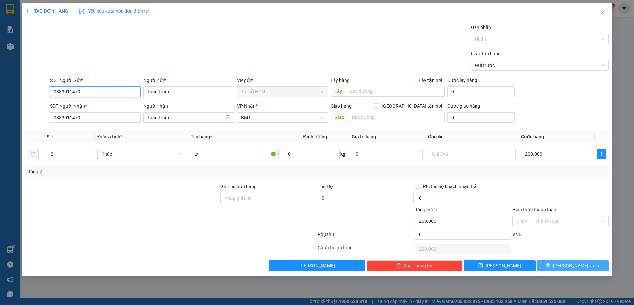
type input "0833011479"
click at [550, 266] on icon "printer" at bounding box center [548, 265] width 4 height 4
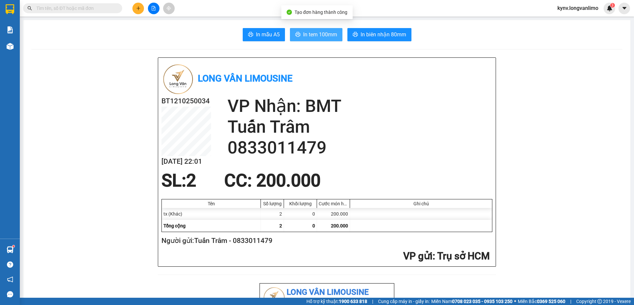
click at [325, 35] on span "In tem 100mm" at bounding box center [320, 34] width 34 height 8
click at [73, 6] on input "text" at bounding box center [75, 8] width 78 height 7
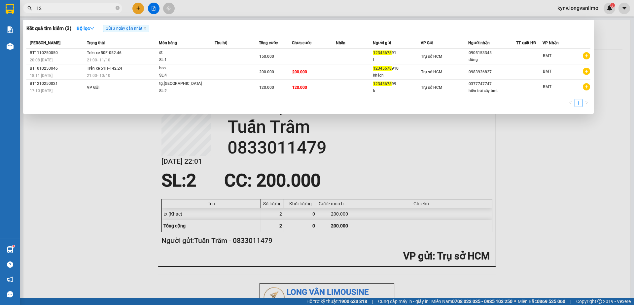
type input "1"
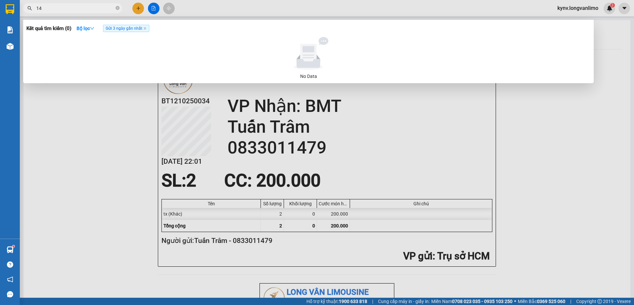
type input "1"
type input "8"
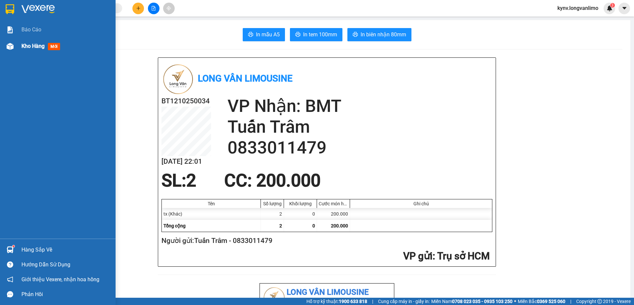
click at [18, 45] on div "Kho hàng mới" at bounding box center [58, 46] width 116 height 17
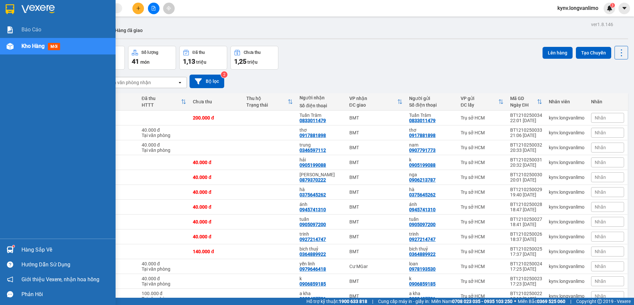
click at [6, 4] on img at bounding box center [10, 9] width 9 height 10
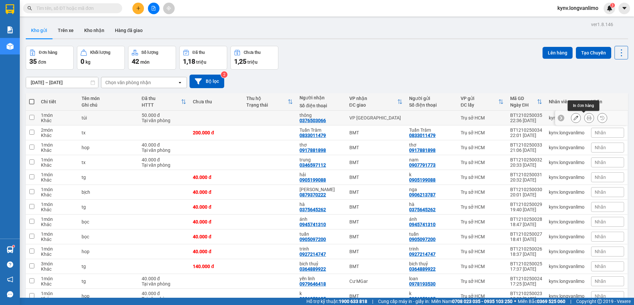
click at [586, 121] on button at bounding box center [588, 118] width 9 height 12
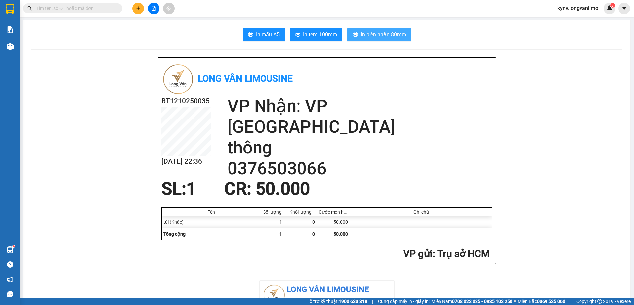
click at [370, 33] on span "In biên nhận 80mm" at bounding box center [384, 34] width 46 height 8
click at [317, 34] on span "In tem 100mm" at bounding box center [320, 34] width 34 height 8
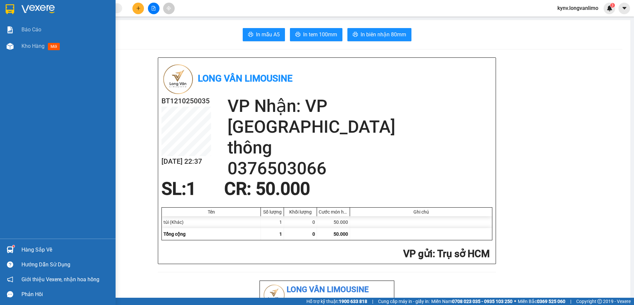
drag, startPoint x: 5, startPoint y: 47, endPoint x: 0, endPoint y: 117, distance: 70.5
click at [6, 47] on div at bounding box center [10, 47] width 12 height 12
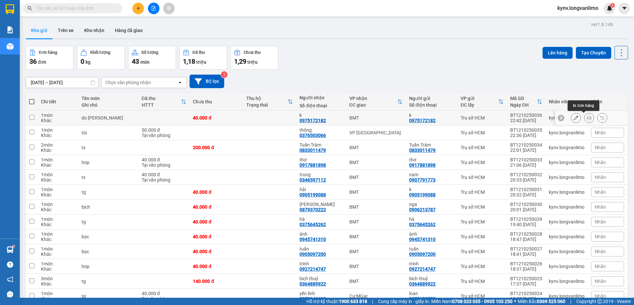
click at [584, 120] on button at bounding box center [588, 118] width 9 height 12
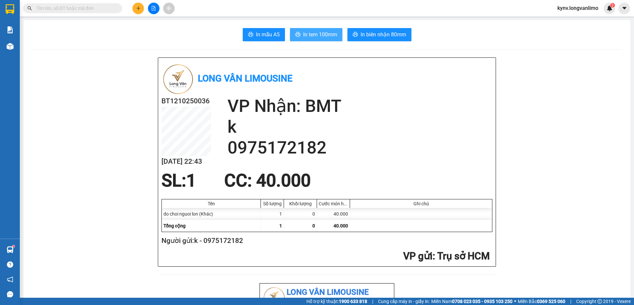
click at [317, 35] on span "In tem 100mm" at bounding box center [320, 34] width 34 height 8
click at [378, 32] on span "In biên nhận 80mm" at bounding box center [384, 34] width 46 height 8
click at [154, 6] on button at bounding box center [154, 9] width 12 height 12
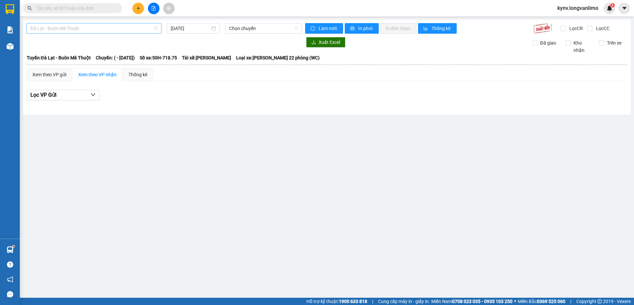
click at [115, 23] on span "Đà Lạt - Buôn Mê Thuột" at bounding box center [93, 28] width 127 height 10
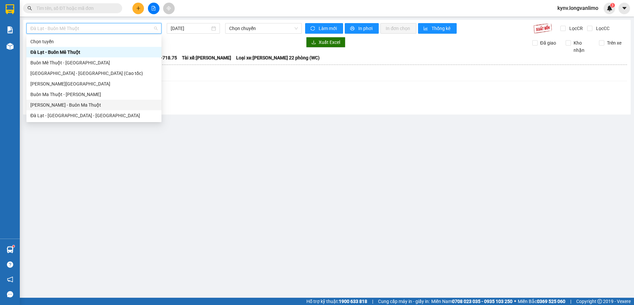
click at [85, 102] on div "[PERSON_NAME] - Buôn Ma Thuột" at bounding box center [93, 104] width 127 height 7
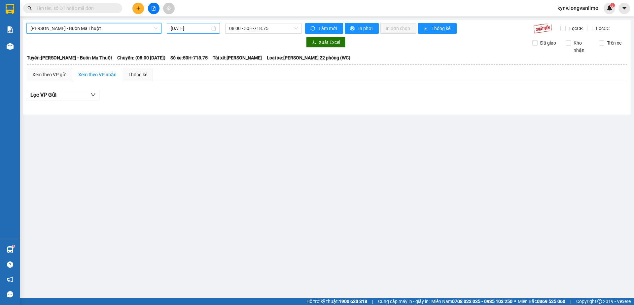
click at [207, 28] on input "[DATE]" at bounding box center [190, 28] width 39 height 7
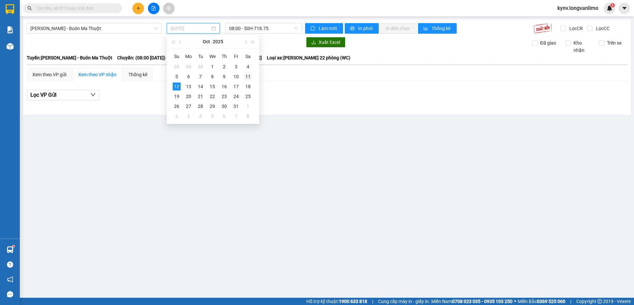
click at [246, 75] on div "11" at bounding box center [248, 77] width 8 height 8
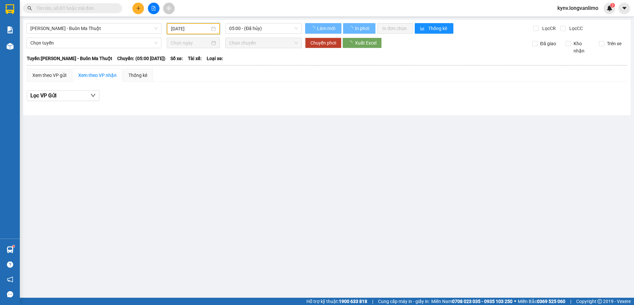
type input "[DATE]"
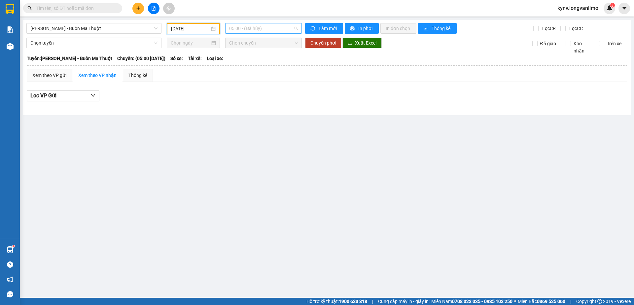
click at [259, 31] on span "05:00 - (Đã hủy)" at bounding box center [263, 28] width 69 height 10
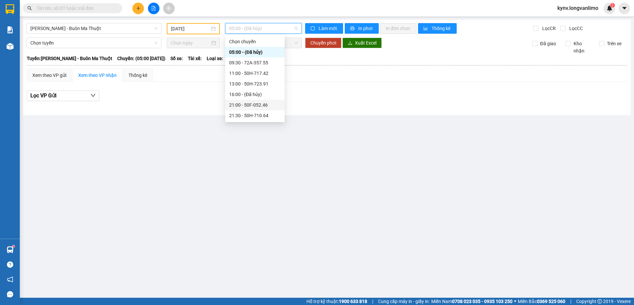
click at [238, 107] on div "21:00 - 50F-052.46" at bounding box center [255, 104] width 52 height 7
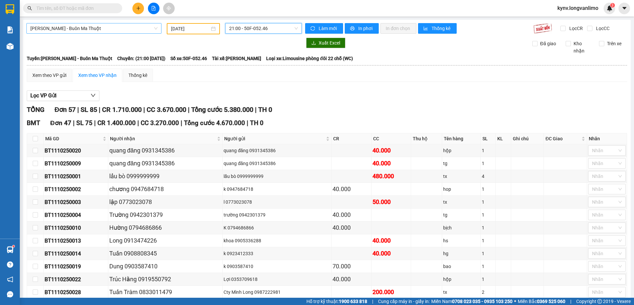
click at [95, 28] on span "[PERSON_NAME] - Buôn Ma Thuột" at bounding box center [93, 28] width 127 height 10
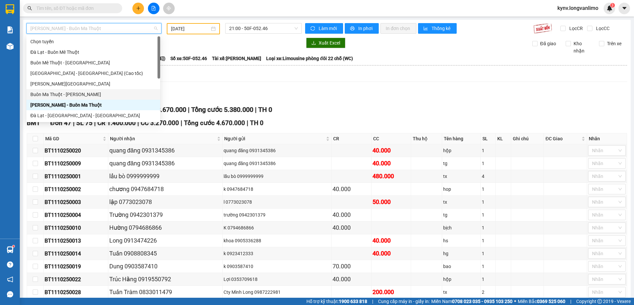
click at [52, 93] on div "Buôn Ma [PERSON_NAME] [PERSON_NAME]" at bounding box center [93, 94] width 126 height 7
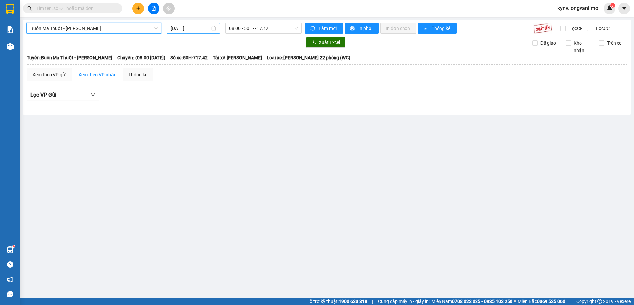
click at [189, 26] on input "[DATE]" at bounding box center [190, 28] width 39 height 7
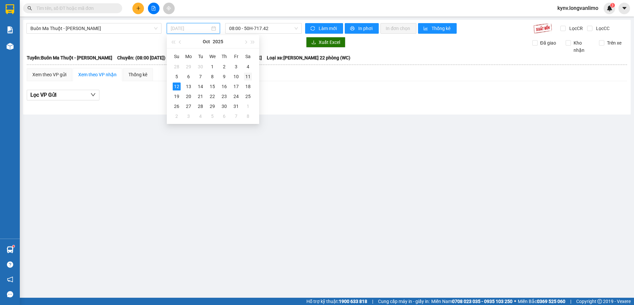
click at [250, 75] on div "11" at bounding box center [248, 77] width 8 height 8
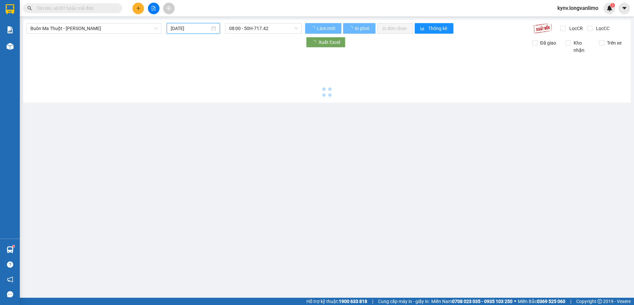
type input "[DATE]"
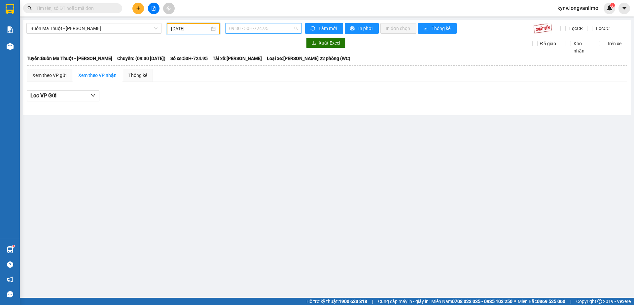
click at [253, 30] on span "09:30 - 50H-724.95" at bounding box center [263, 28] width 69 height 10
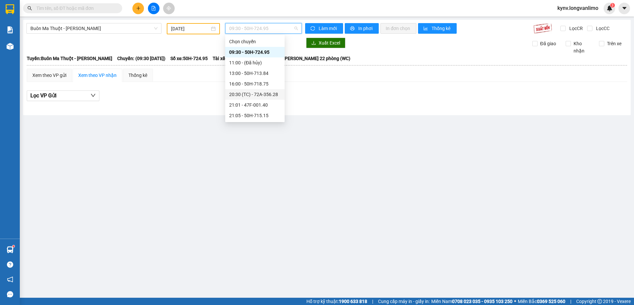
click at [243, 97] on div "20:30 (TC) - 72A-356.28" at bounding box center [255, 94] width 52 height 7
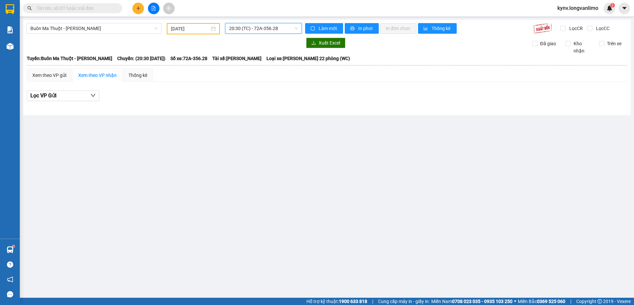
click at [263, 26] on span "20:30 (TC) - 72A-356.28" at bounding box center [263, 28] width 69 height 10
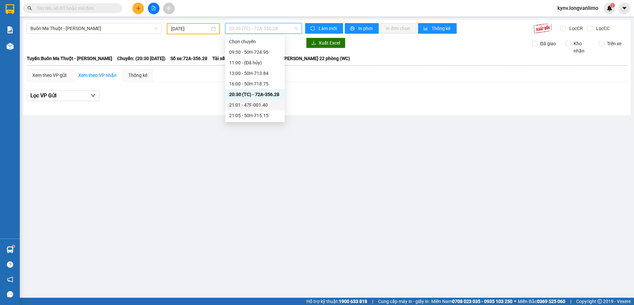
click at [250, 103] on div "21:01 - 47F-001.40" at bounding box center [255, 104] width 52 height 7
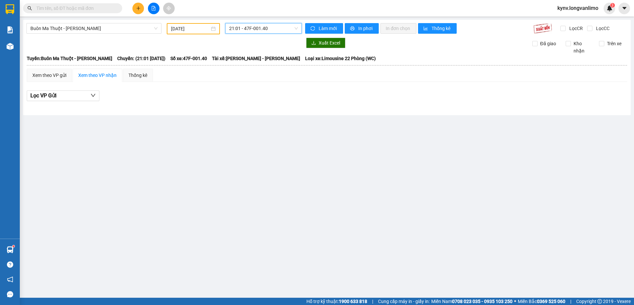
click at [254, 27] on span "21:01 - 47F-001.40" at bounding box center [263, 28] width 69 height 10
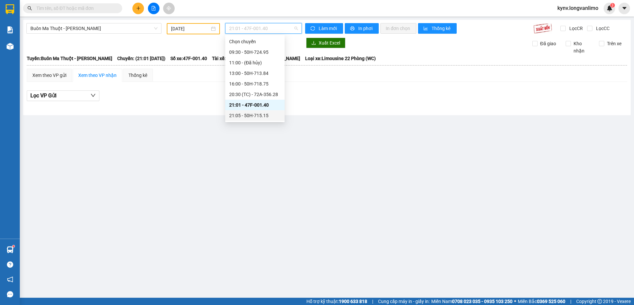
click at [254, 112] on div "21:05 - 50H-715.15" at bounding box center [255, 115] width 52 height 7
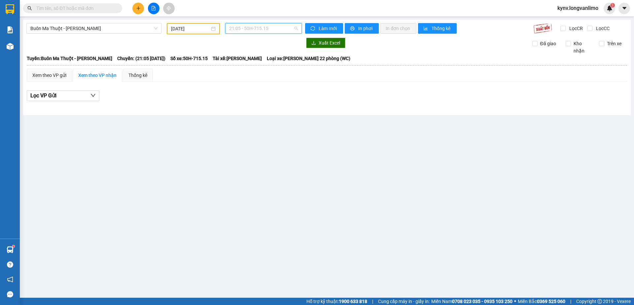
click at [253, 28] on span "21:05 - 50H-715.15" at bounding box center [263, 28] width 69 height 10
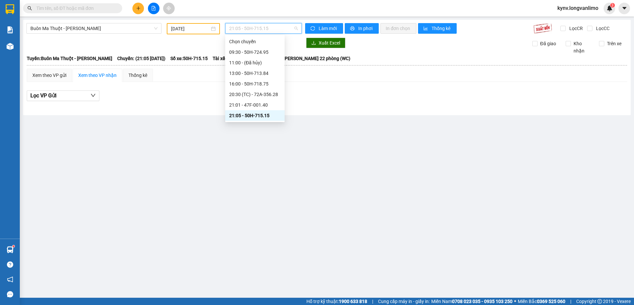
click at [246, 122] on div "21:30 - 47F-001.52" at bounding box center [255, 125] width 52 height 7
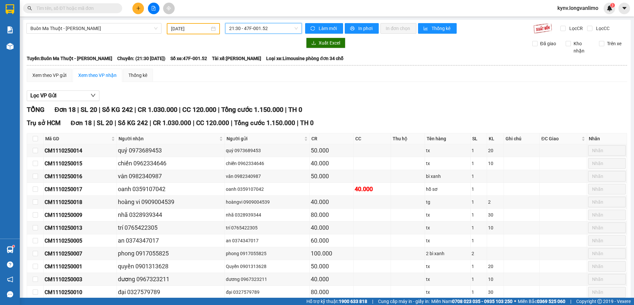
click at [252, 26] on span "21:30 - 47F-001.52" at bounding box center [263, 28] width 69 height 10
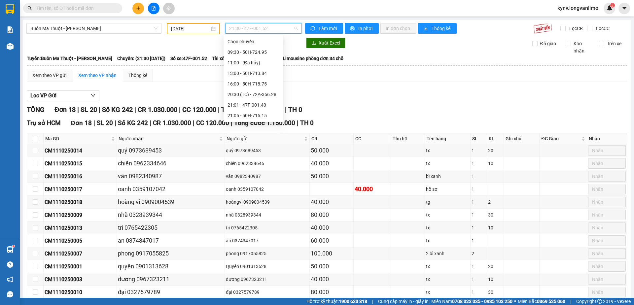
click at [257, 133] on div "22:00 - 47F-002.13" at bounding box center [253, 136] width 52 height 7
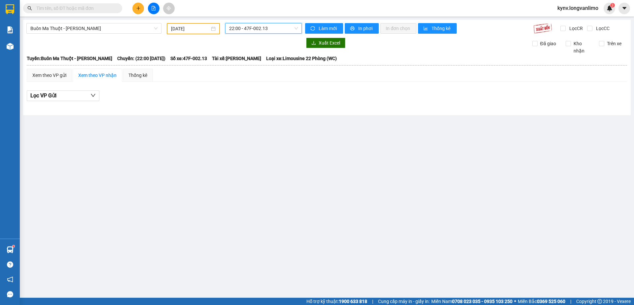
click at [260, 27] on span "22:00 - 47F-002.13" at bounding box center [263, 28] width 69 height 10
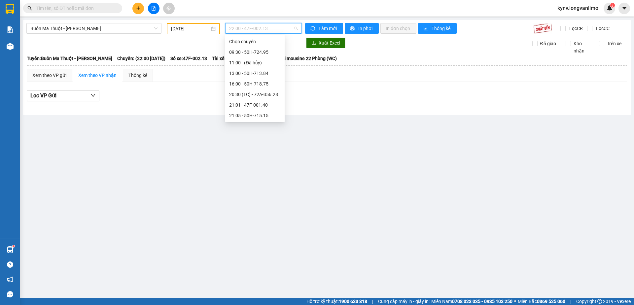
click at [261, 154] on div "23:00 - 72A-357.25" at bounding box center [255, 157] width 52 height 7
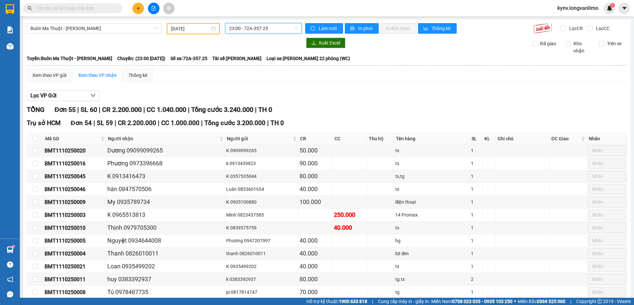
click at [260, 29] on span "23:00 - 72A-357.25" at bounding box center [263, 28] width 69 height 10
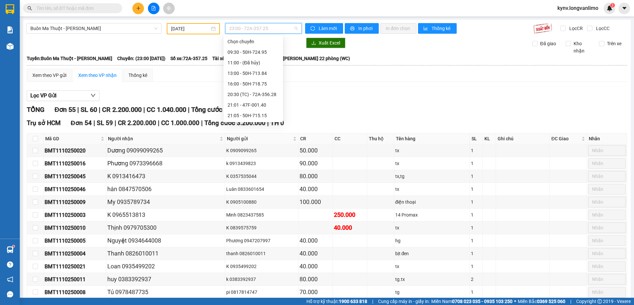
click at [247, 122] on div "21:30 - 47F-001.52" at bounding box center [253, 125] width 52 height 7
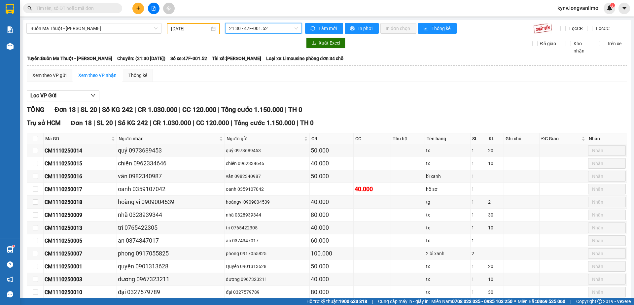
click at [241, 26] on span "21:30 - 47F-001.52" at bounding box center [263, 28] width 69 height 10
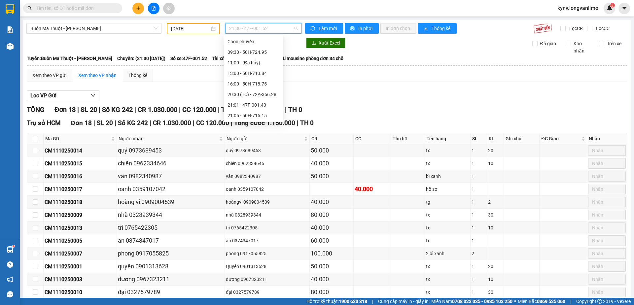
click at [240, 154] on div "23:00 - 72A-357.25" at bounding box center [253, 157] width 52 height 7
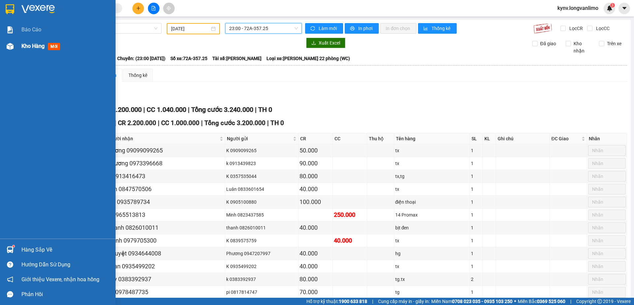
click at [12, 46] on img at bounding box center [10, 46] width 7 height 7
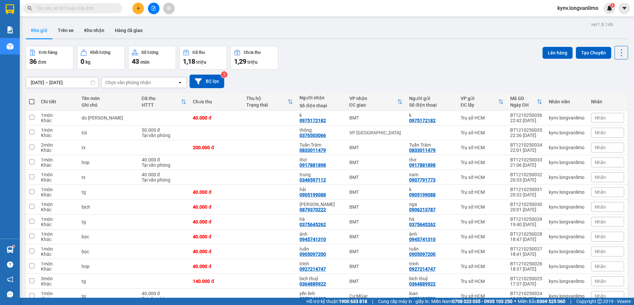
click at [81, 10] on input "text" at bounding box center [75, 8] width 78 height 7
paste input "0909083936"
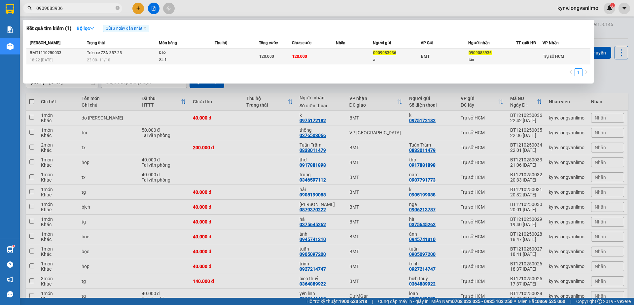
type input "0909083936"
click at [233, 59] on td at bounding box center [237, 57] width 44 height 16
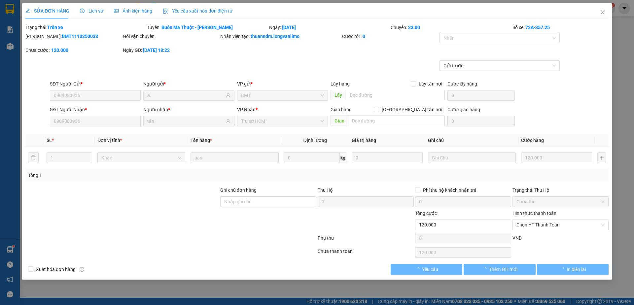
type input "0909083936"
type input "a"
type input "0909083936"
type input "tân"
type input "0"
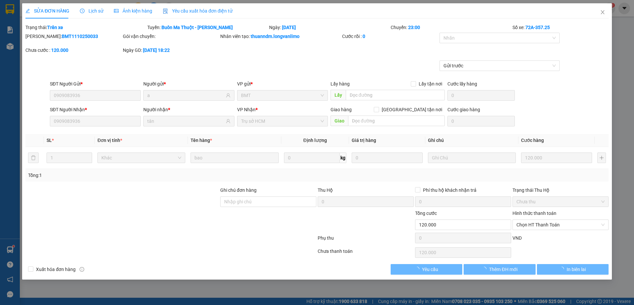
type input "120.000"
click at [149, 8] on span "Ảnh kiện hàng" at bounding box center [133, 10] width 38 height 5
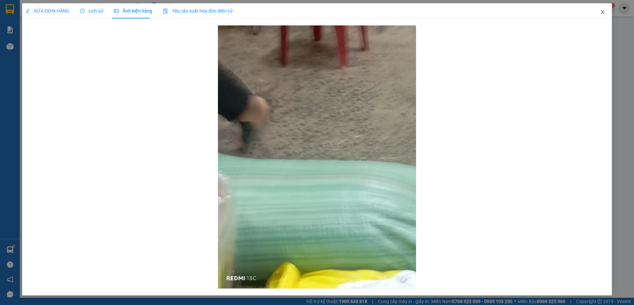
click at [601, 16] on span "Close" at bounding box center [602, 12] width 18 height 18
click at [603, 14] on div "kynv.longvanlimo 3" at bounding box center [583, 9] width 63 height 12
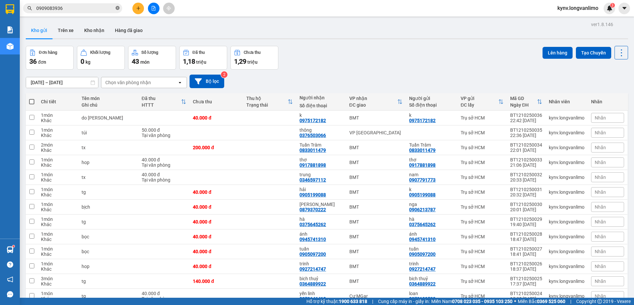
click at [117, 7] on icon "close-circle" at bounding box center [118, 8] width 4 height 4
paste input "0916802929"
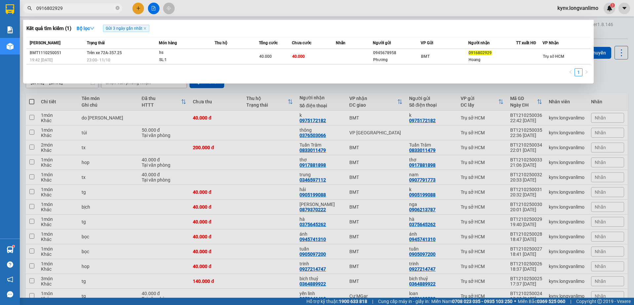
type input "0916802929"
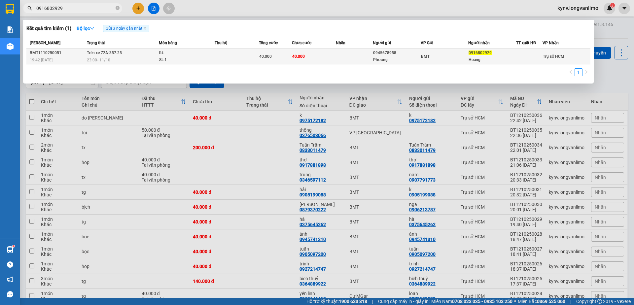
click at [125, 52] on td "Trên xe 72A-357.25 23:00 - 11/10" at bounding box center [122, 57] width 74 height 16
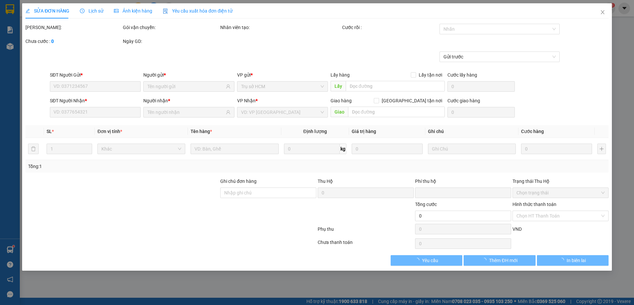
click at [133, 6] on div "Ảnh kiện hàng" at bounding box center [133, 10] width 38 height 15
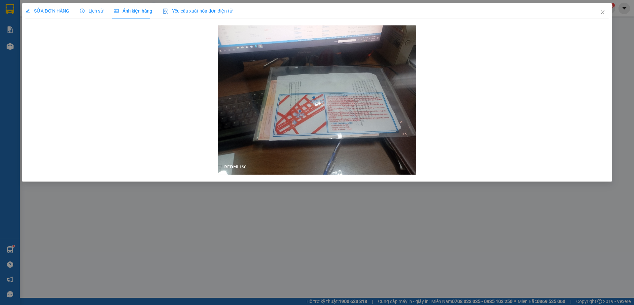
click at [134, 9] on span "Ảnh kiện hàng" at bounding box center [133, 10] width 38 height 5
click at [602, 9] on span "Close" at bounding box center [602, 12] width 18 height 18
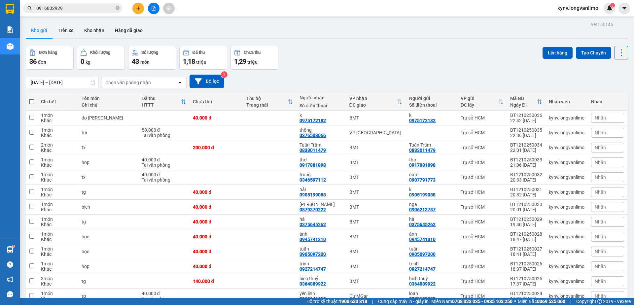
click at [31, 100] on span at bounding box center [31, 101] width 5 height 5
click at [32, 98] on input "checkbox" at bounding box center [32, 98] width 0 height 0
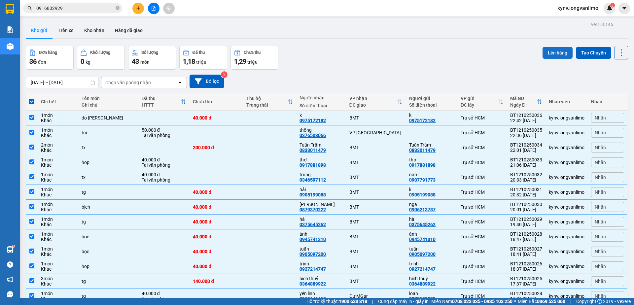
click at [555, 51] on button "Lên hàng" at bounding box center [557, 53] width 30 height 12
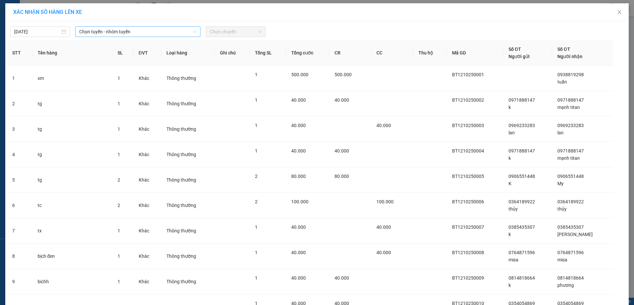
click at [114, 31] on span "Chọn tuyến - nhóm tuyến" at bounding box center [137, 32] width 117 height 10
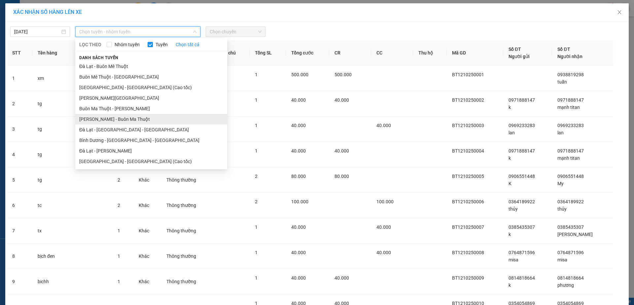
click at [108, 118] on li "[PERSON_NAME] - Buôn Ma Thuột" at bounding box center [151, 119] width 152 height 11
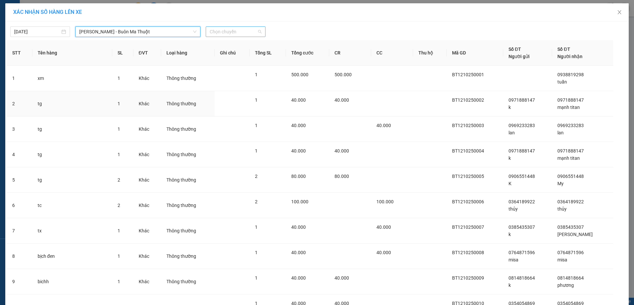
click at [224, 31] on span "Chọn chuyến" at bounding box center [236, 32] width 52 height 10
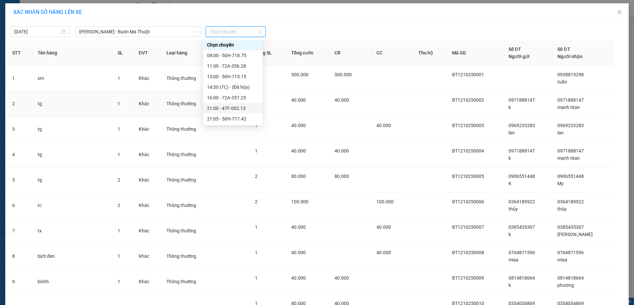
click at [225, 106] on div "21:00 - 47F-002.13" at bounding box center [233, 108] width 52 height 7
